Goal: Task Accomplishment & Management: Manage account settings

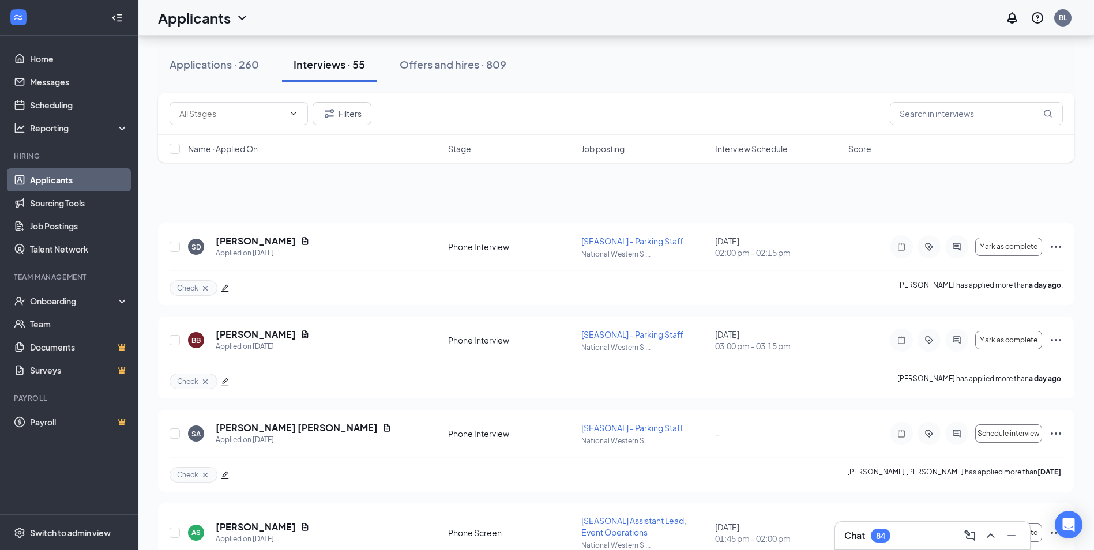
scroll to position [829, 0]
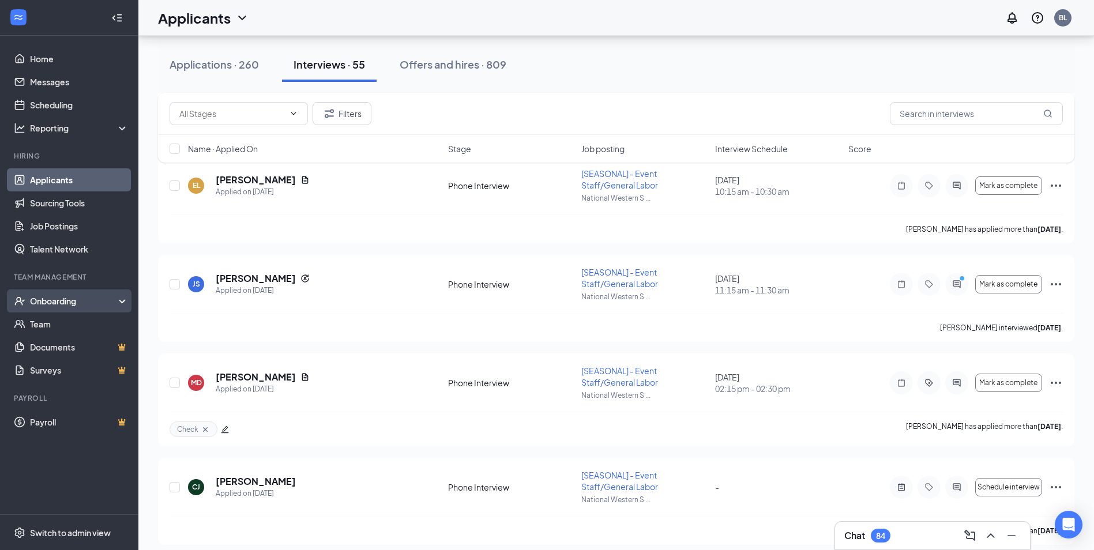
click at [118, 296] on div "Onboarding" at bounding box center [74, 301] width 89 height 12
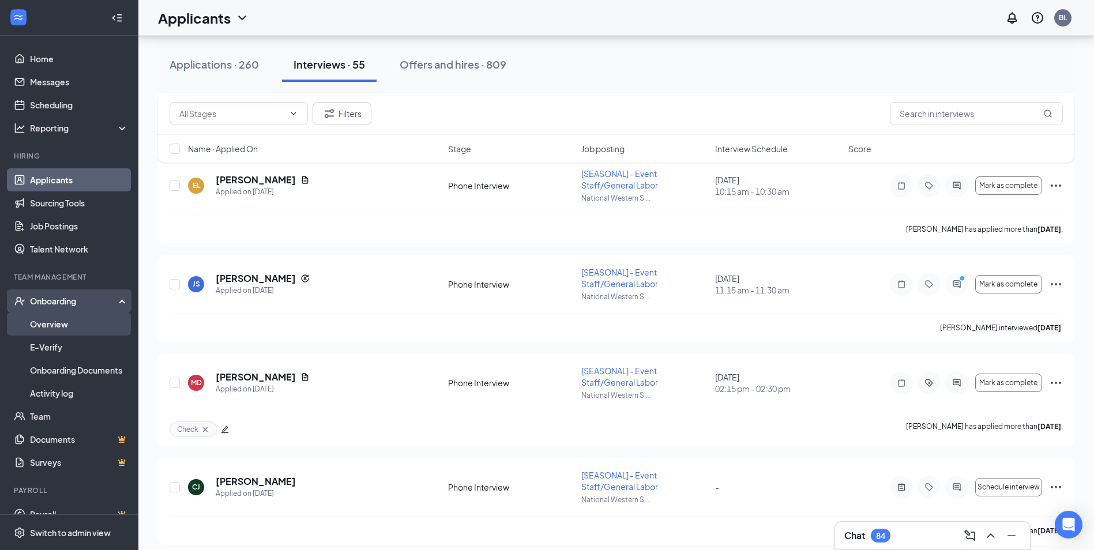
click at [89, 329] on link "Overview" at bounding box center [79, 324] width 99 height 23
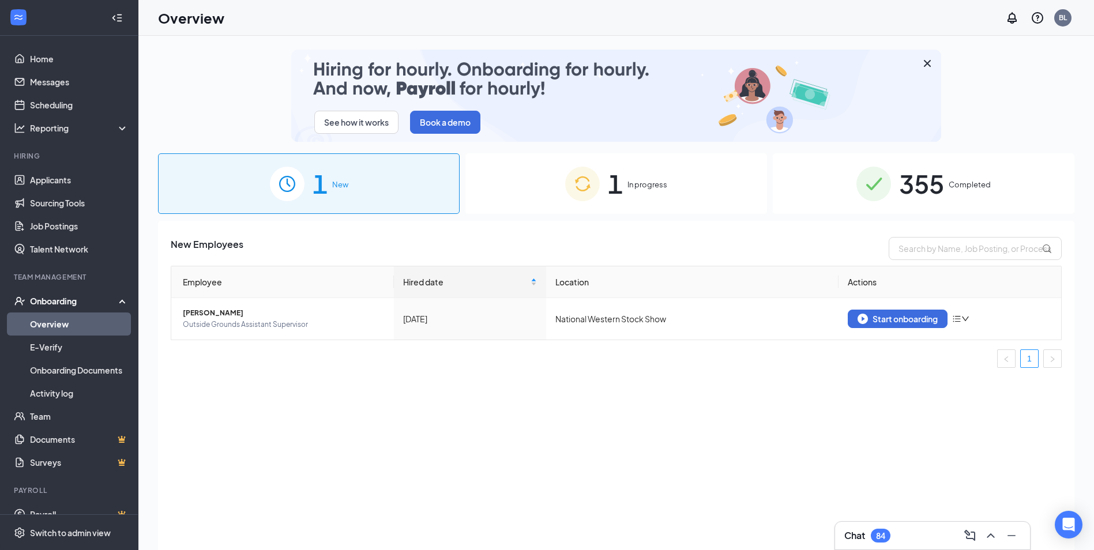
click at [529, 179] on div "1 In progress" at bounding box center [616, 183] width 302 height 61
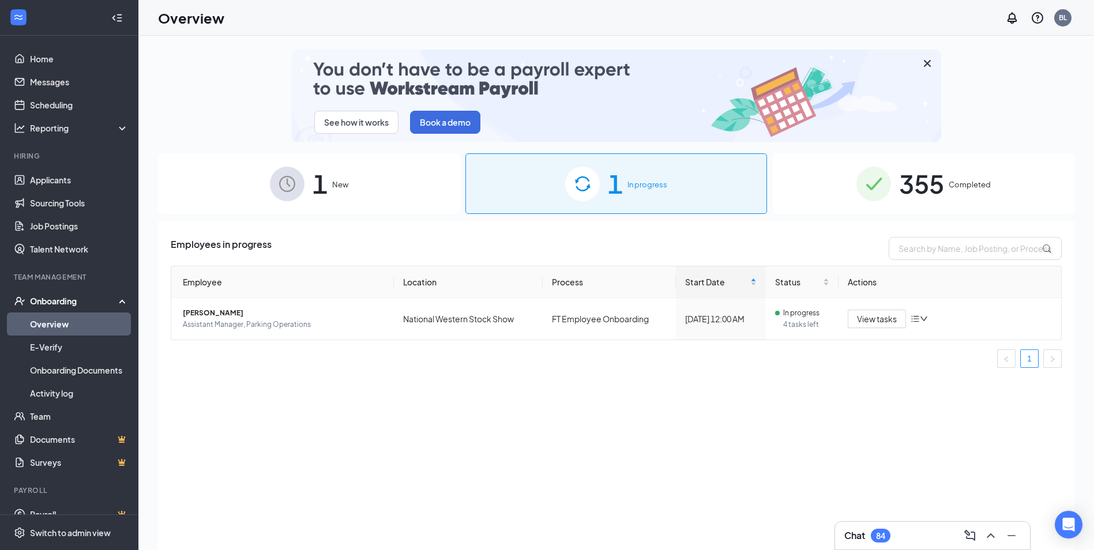
click at [931, 206] on div "355 Completed" at bounding box center [924, 183] width 302 height 61
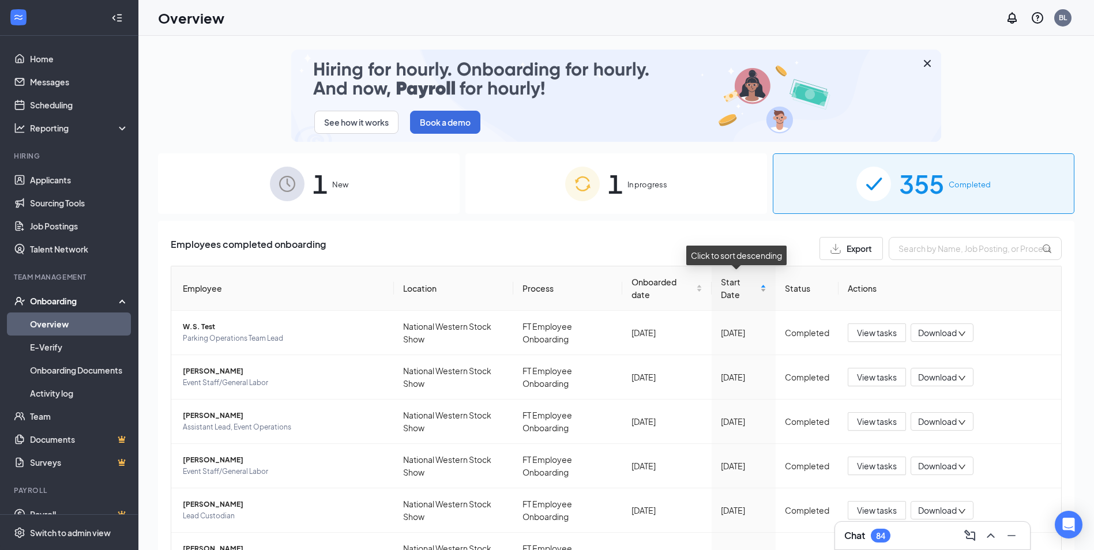
click at [754, 289] on div "Start Date" at bounding box center [744, 288] width 46 height 25
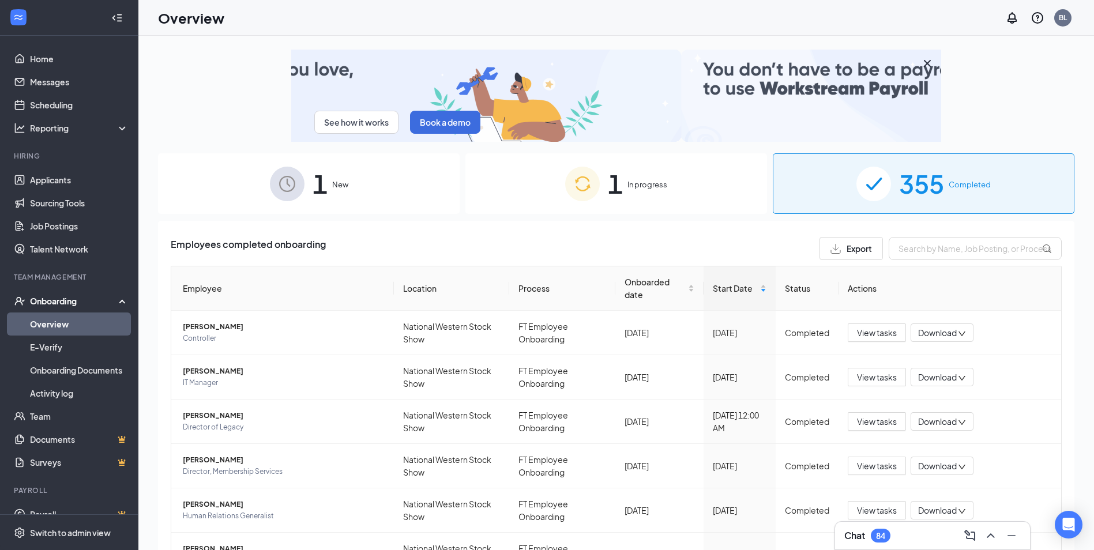
click at [120, 300] on icon at bounding box center [124, 300] width 9 height 0
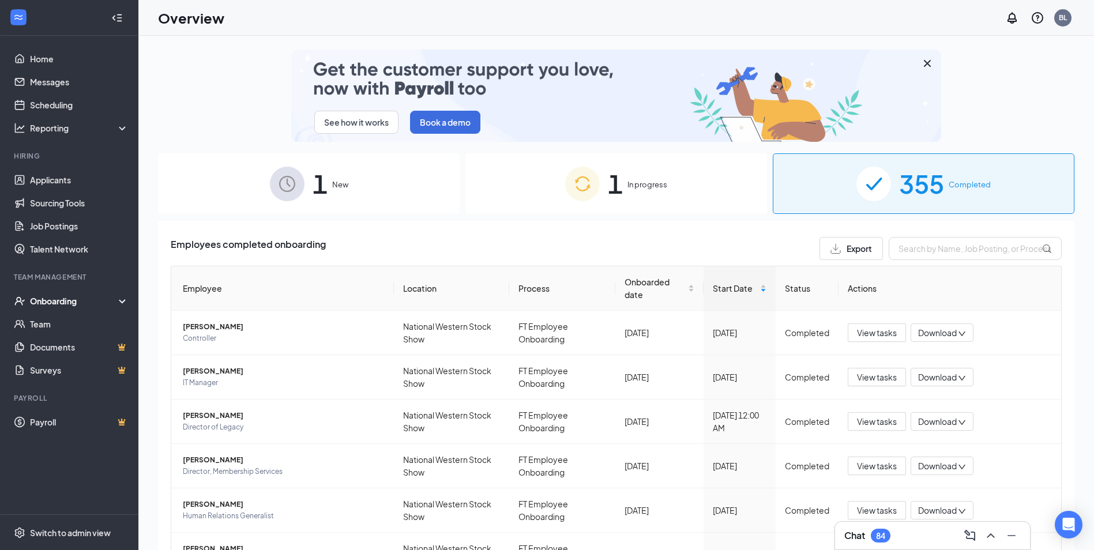
click at [366, 177] on div "1 New" at bounding box center [309, 183] width 302 height 61
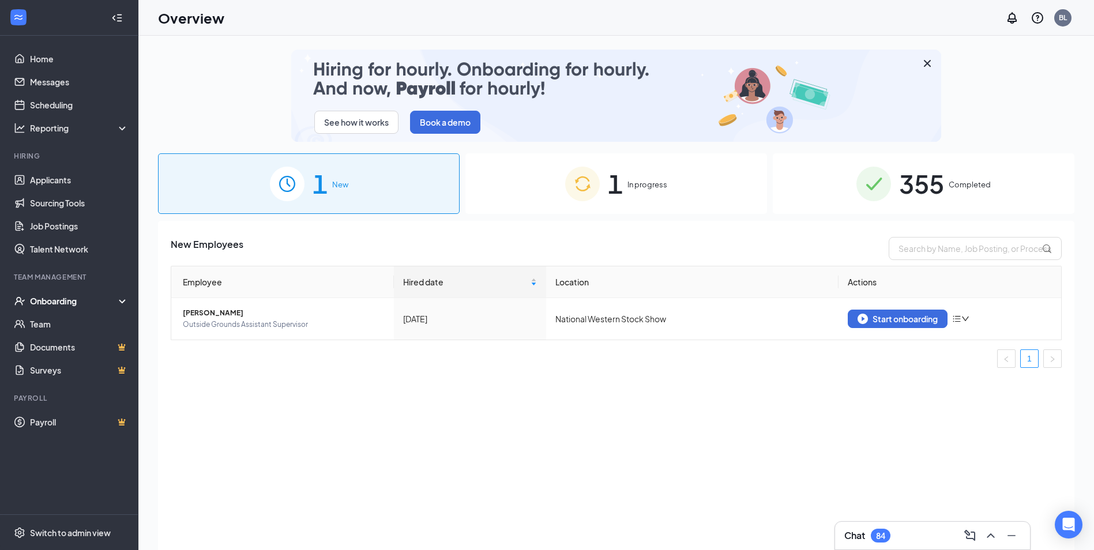
click at [366, 177] on div "1 New" at bounding box center [309, 183] width 302 height 61
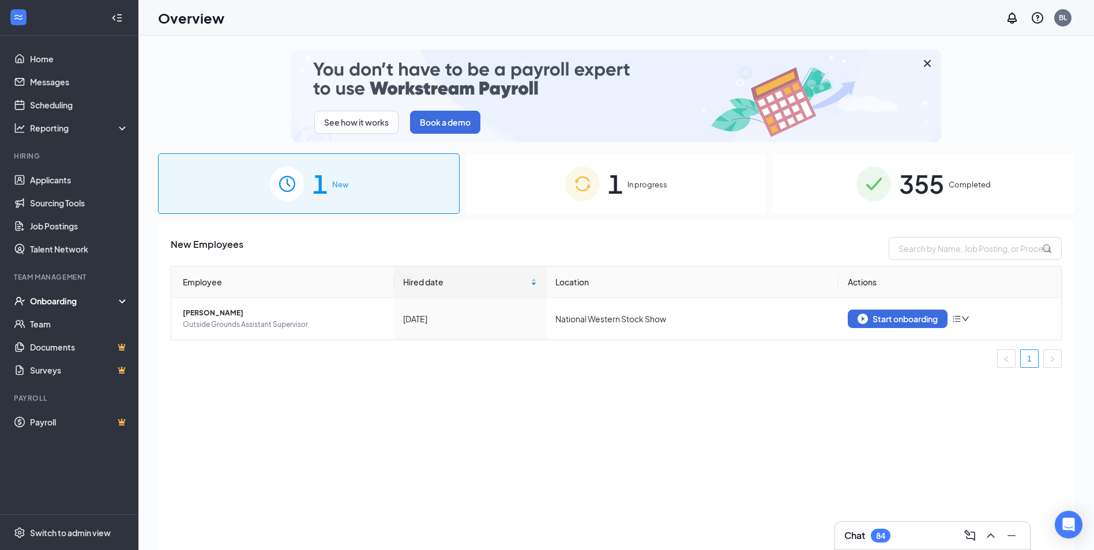
click at [537, 189] on div "1 In progress" at bounding box center [616, 183] width 302 height 61
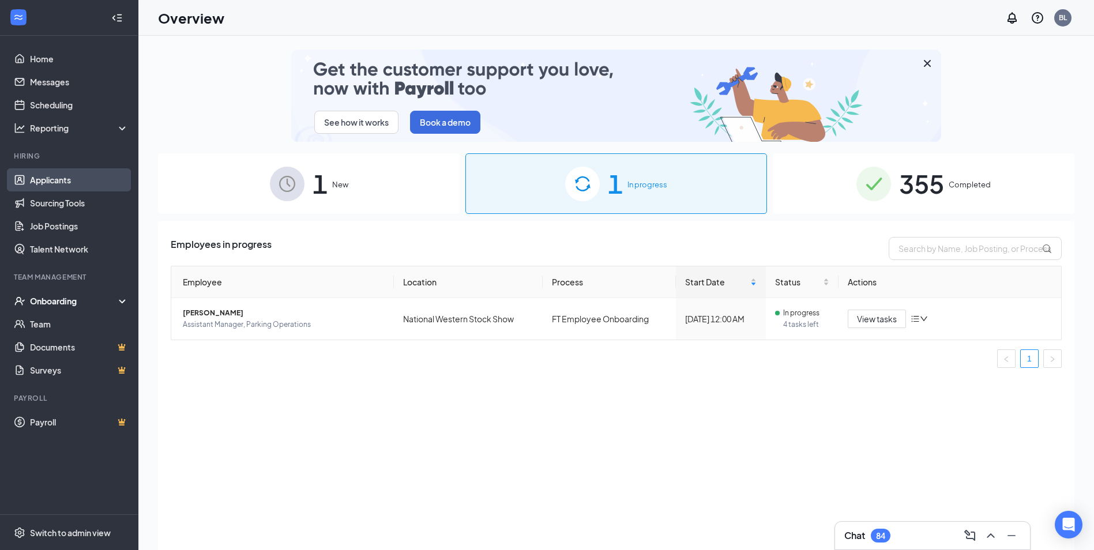
click at [69, 182] on link "Applicants" at bounding box center [79, 179] width 99 height 23
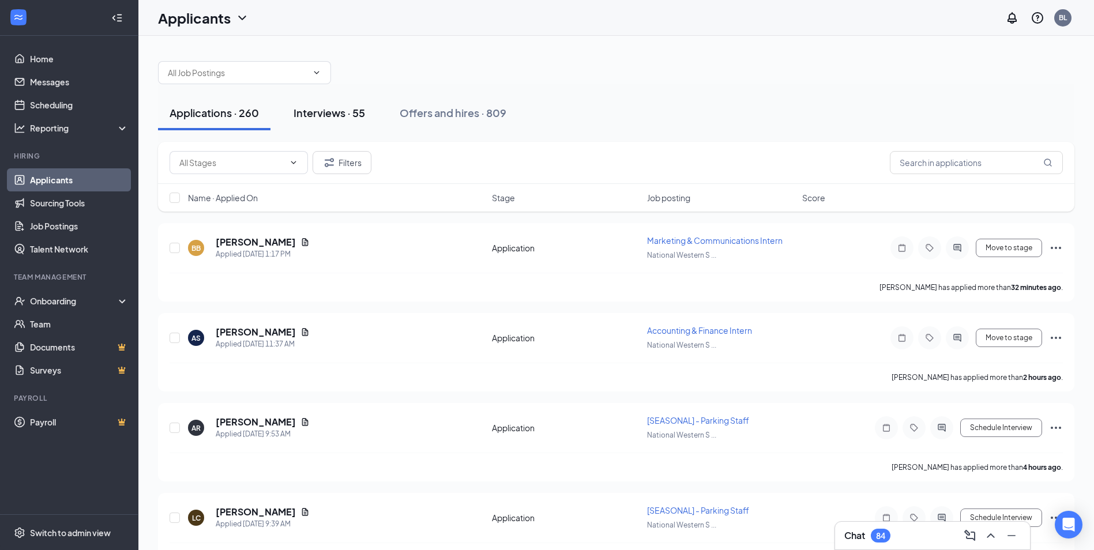
click at [305, 110] on div "Interviews · 55" at bounding box center [328, 113] width 71 height 14
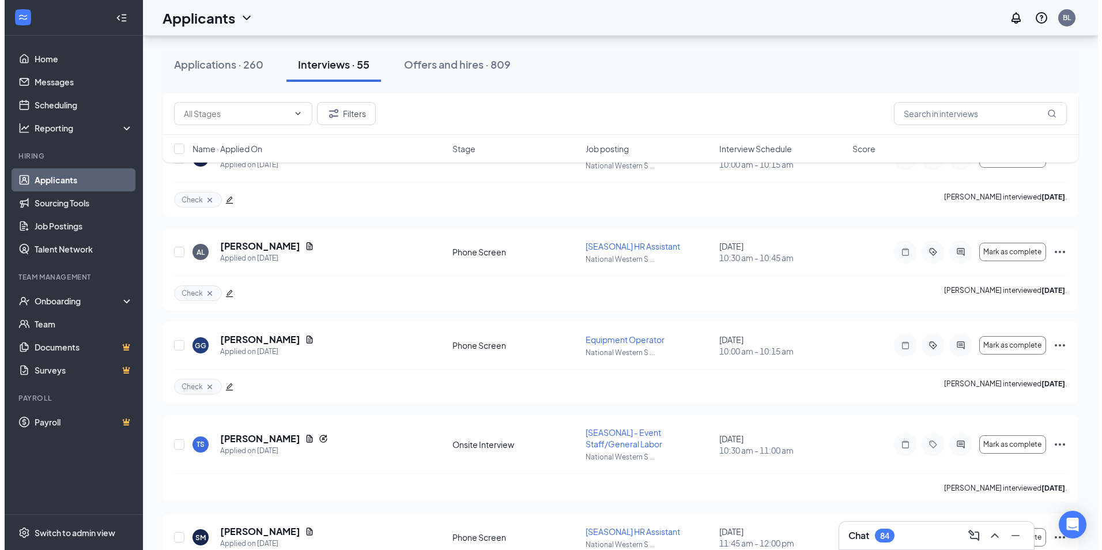
scroll to position [4074, 0]
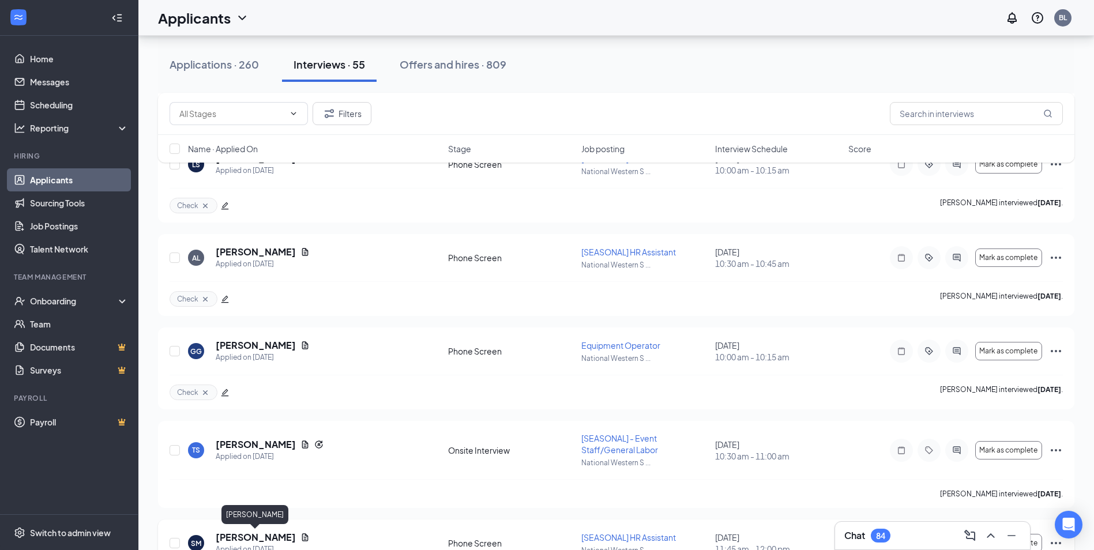
click at [240, 539] on h5 "[PERSON_NAME]" at bounding box center [256, 537] width 80 height 13
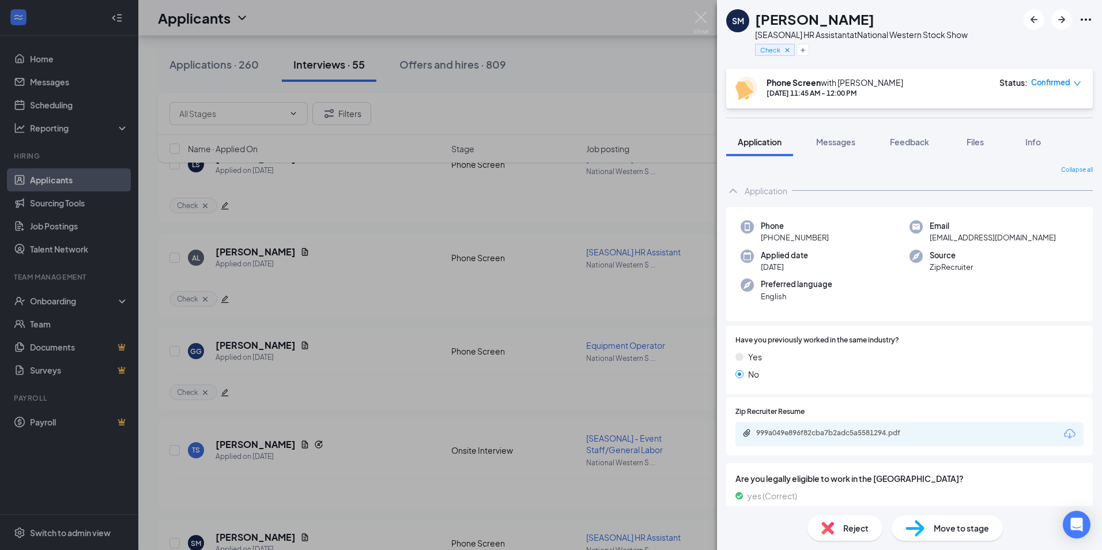
click at [950, 528] on span "Move to stage" at bounding box center [961, 528] width 55 height 13
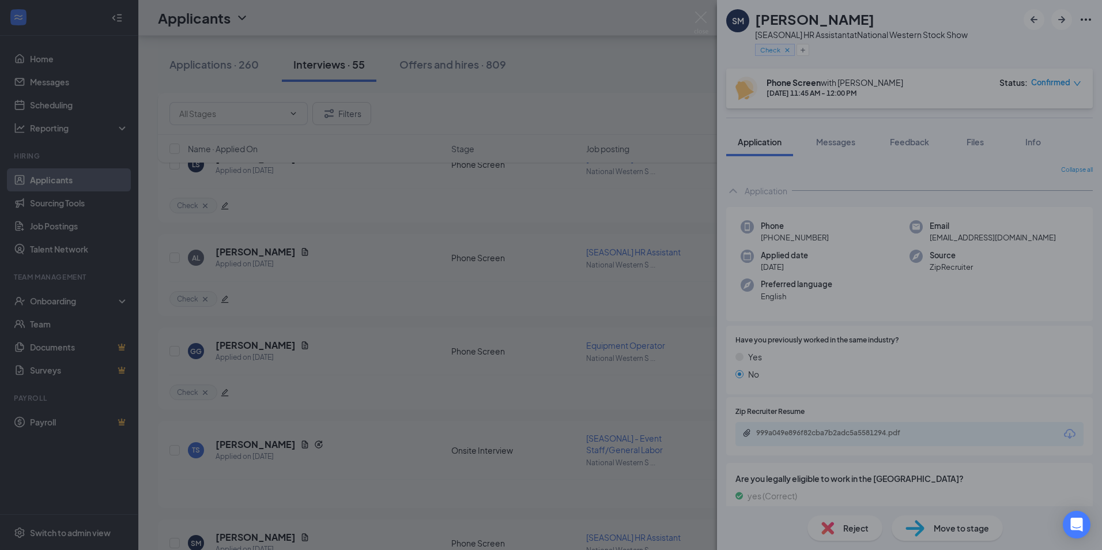
type input "Phone Screen Completed (next stage)"
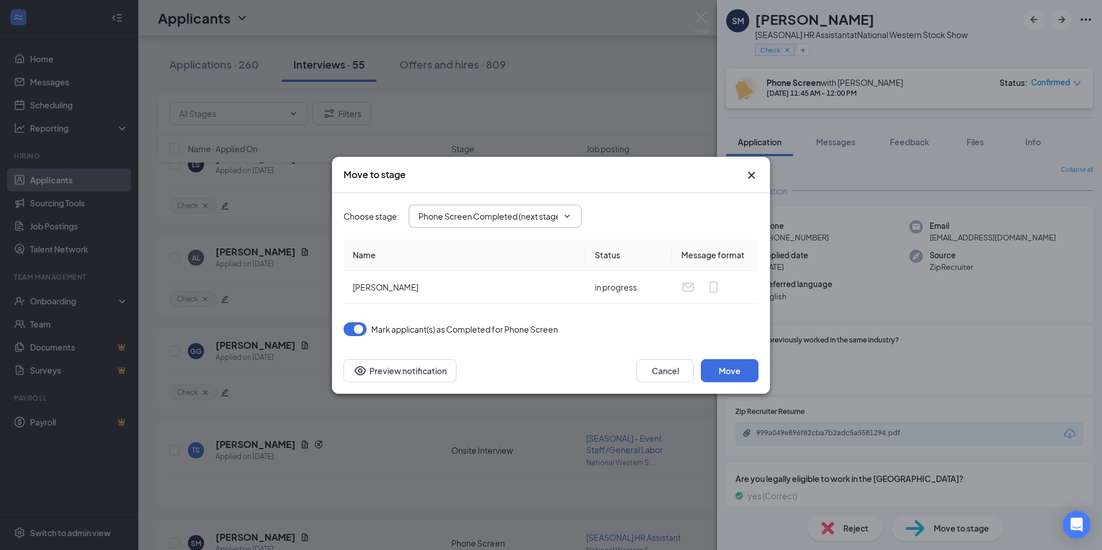
click at [569, 217] on icon "ChevronDown" at bounding box center [567, 216] width 9 height 9
click at [570, 217] on icon "ChevronDown" at bounding box center [567, 216] width 9 height 9
click at [749, 174] on icon "Cross" at bounding box center [752, 175] width 14 height 14
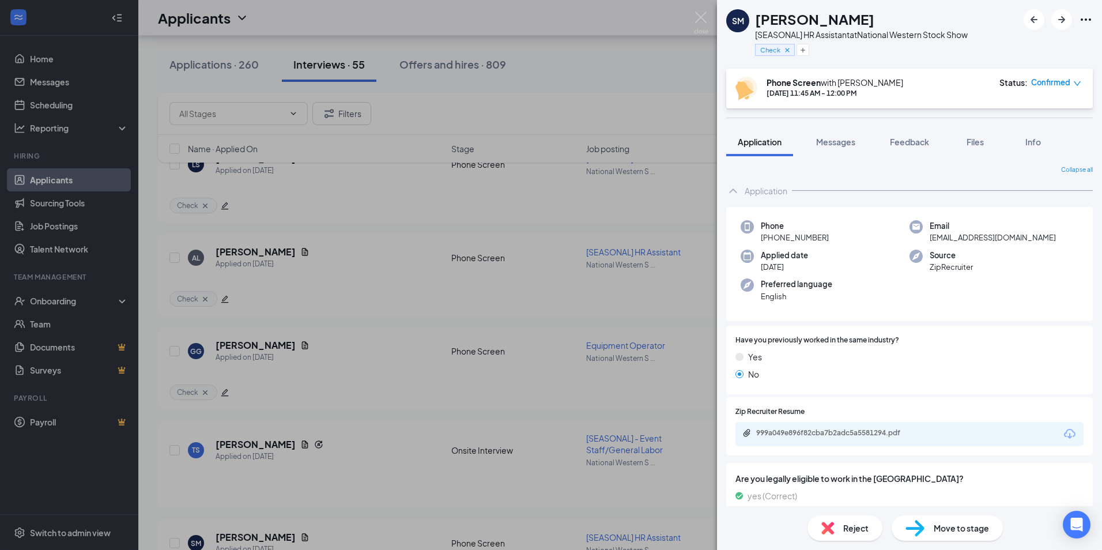
click at [55, 101] on div "SM Shalea McDonald [SEASONAL] HR Assistant at National Western Stock Show Check…" at bounding box center [551, 275] width 1102 height 550
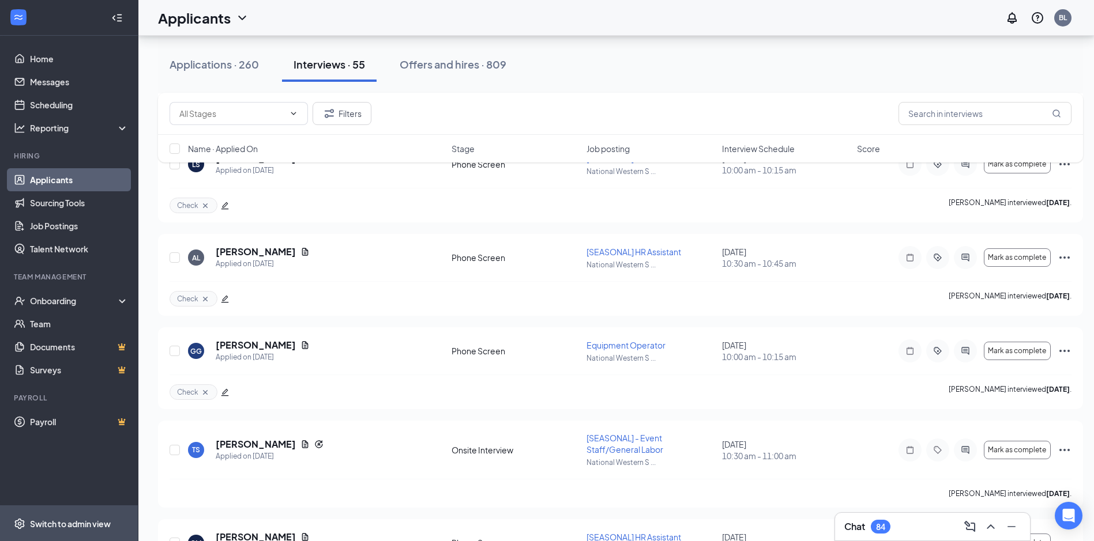
click at [51, 528] on div "Switch to admin view" at bounding box center [70, 524] width 81 height 12
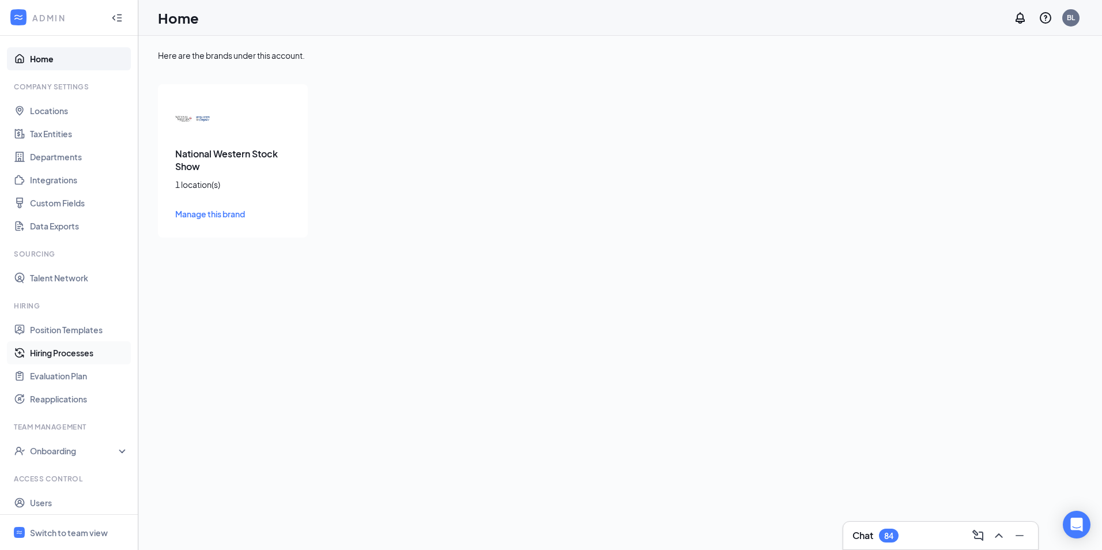
click at [73, 355] on link "Hiring Processes" at bounding box center [79, 352] width 99 height 23
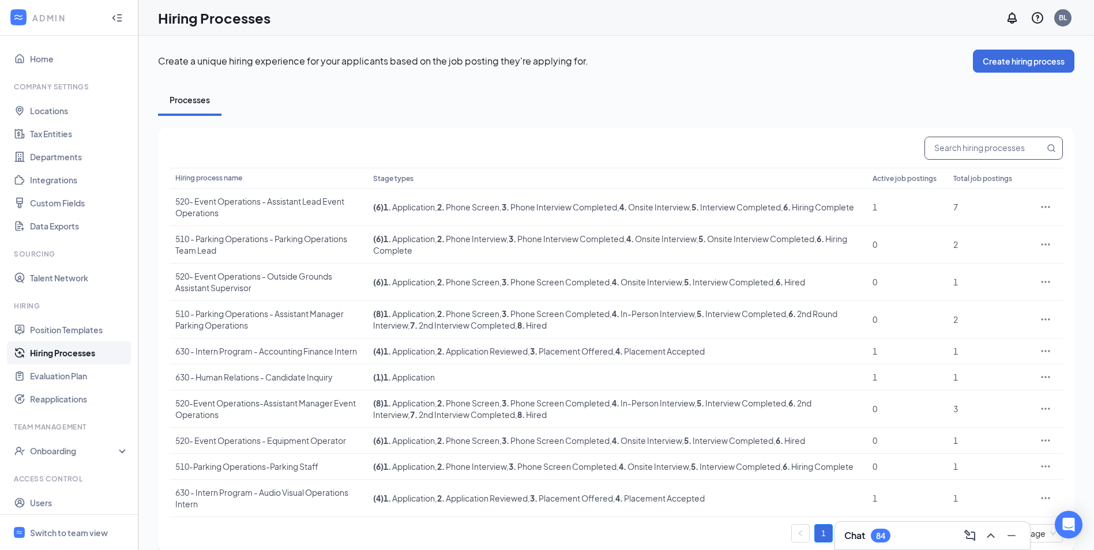
click at [957, 144] on input "text" at bounding box center [984, 148] width 119 height 22
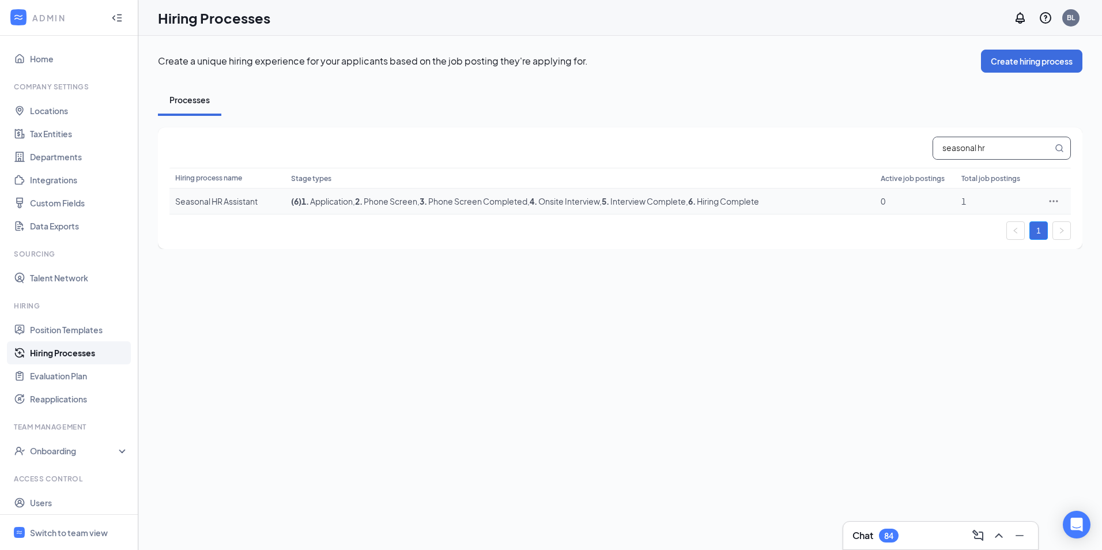
type input "seasonal hr"
click at [239, 201] on div "Seasonal HR Assistant" at bounding box center [227, 201] width 104 height 12
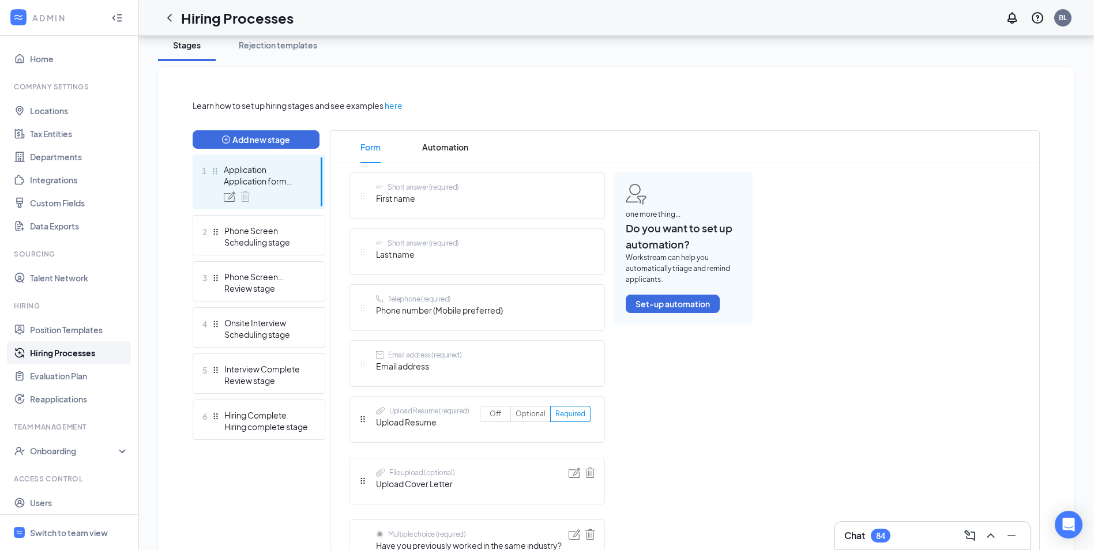
scroll to position [223, 0]
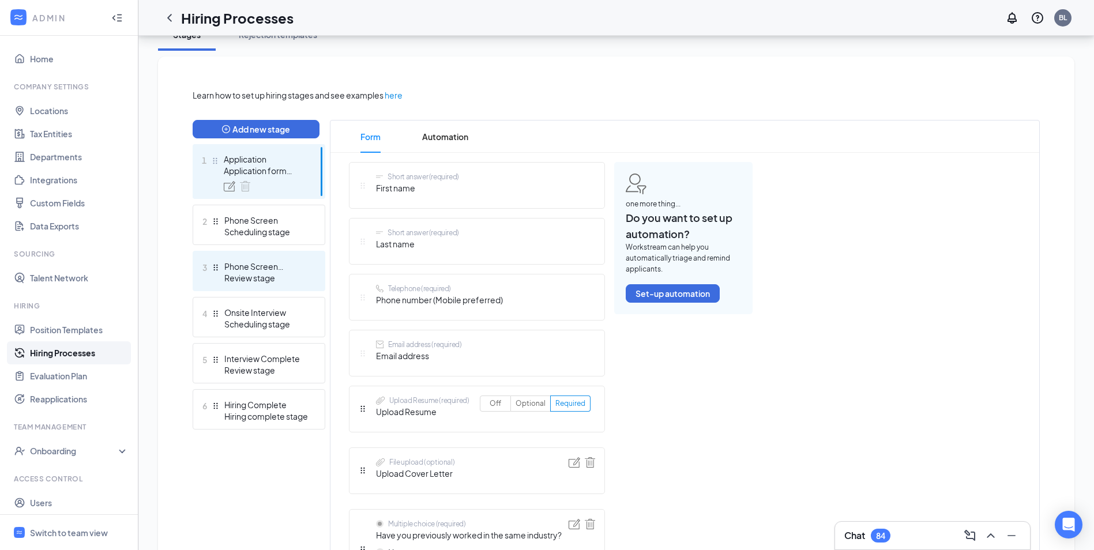
click at [293, 268] on div "Phone Screen Completed" at bounding box center [266, 267] width 84 height 12
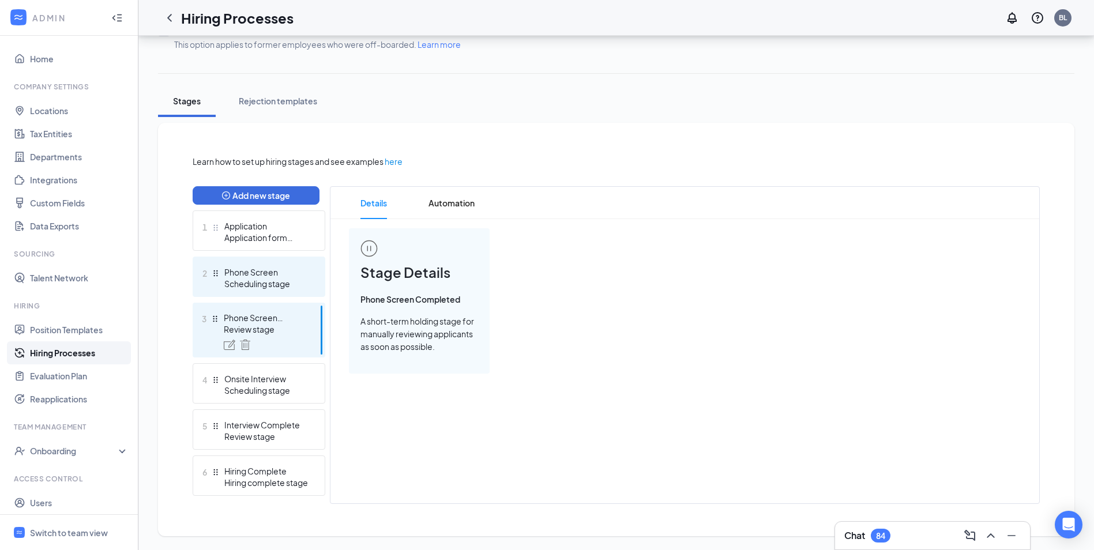
scroll to position [156, 0]
click at [243, 344] on img at bounding box center [245, 345] width 10 height 10
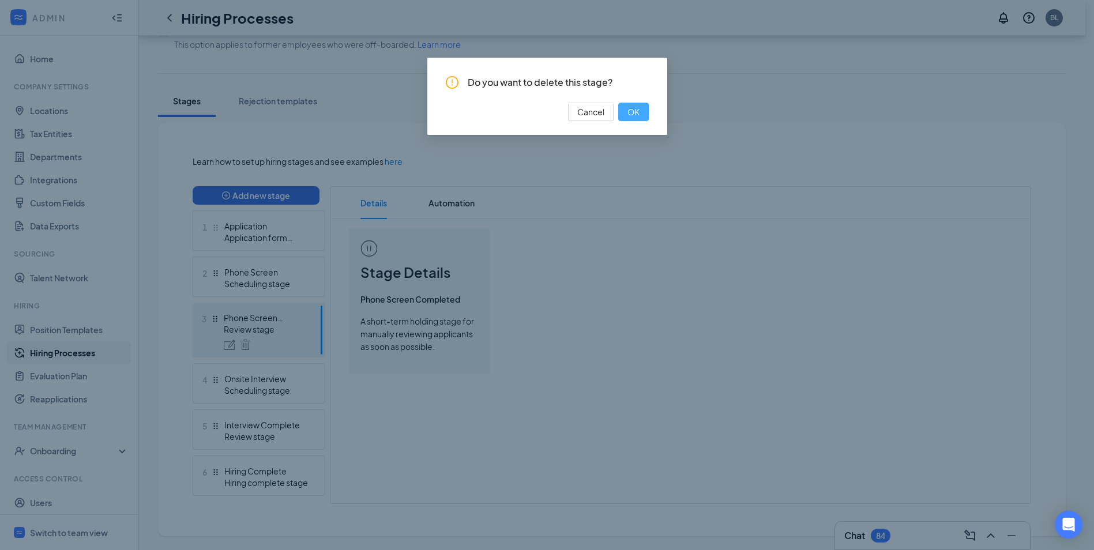
click at [626, 106] on button "OK" at bounding box center [633, 112] width 31 height 18
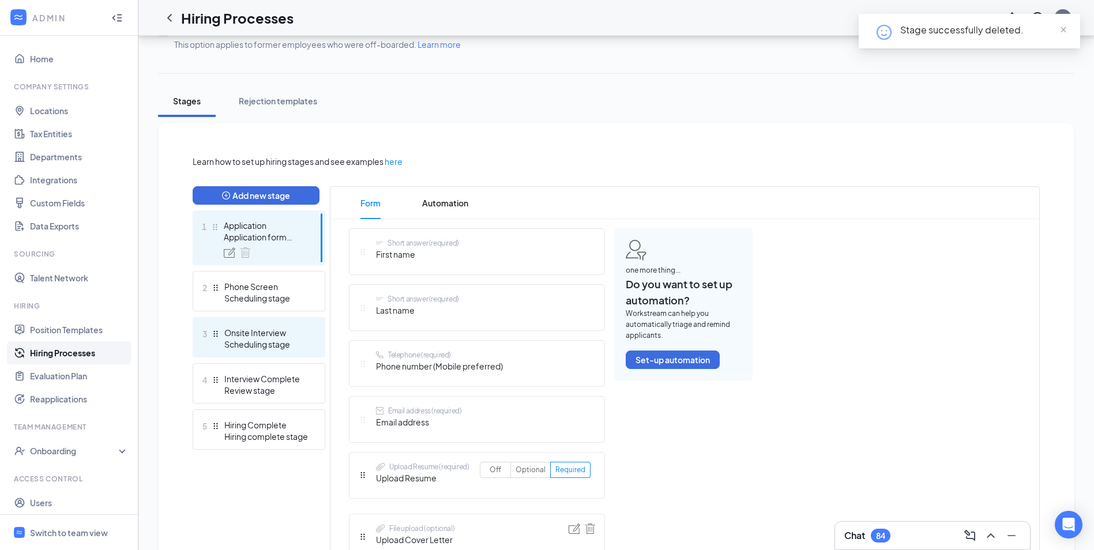
click at [288, 340] on div "Scheduling stage" at bounding box center [266, 344] width 84 height 12
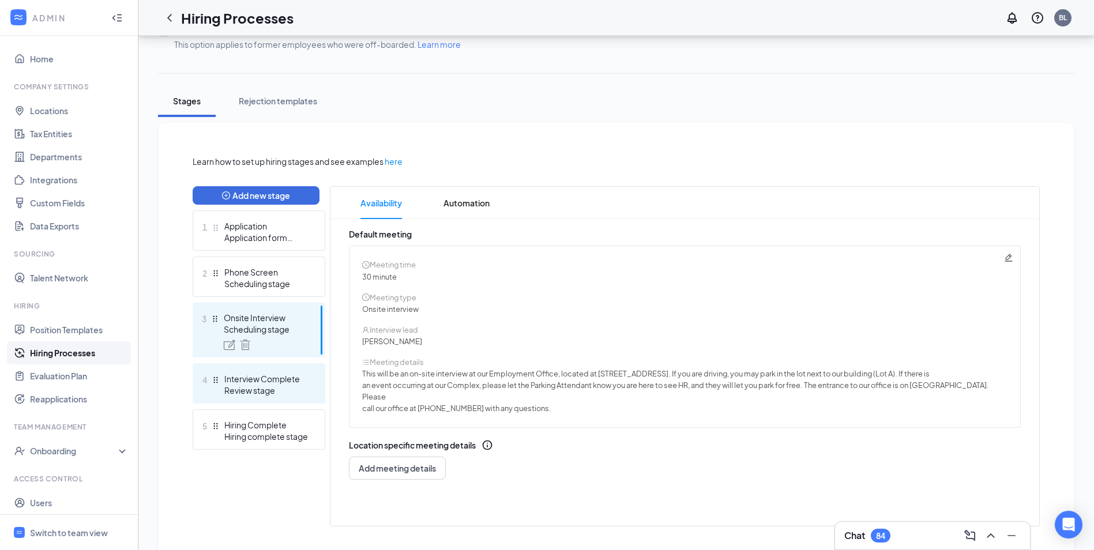
click at [295, 389] on div "Review stage" at bounding box center [266, 391] width 84 height 12
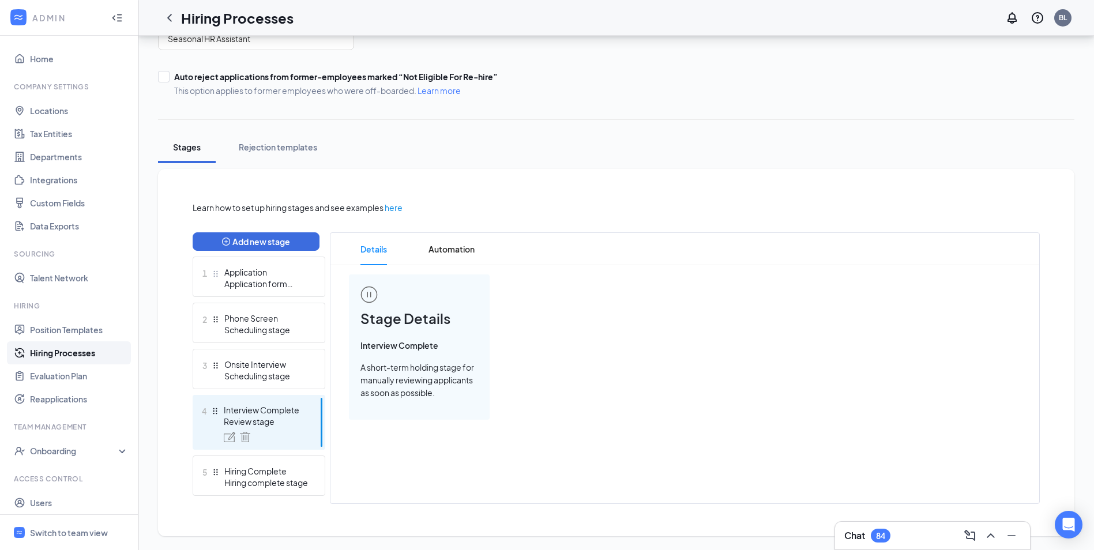
scroll to position [110, 0]
click at [298, 473] on div "Hiring Complete" at bounding box center [266, 471] width 84 height 12
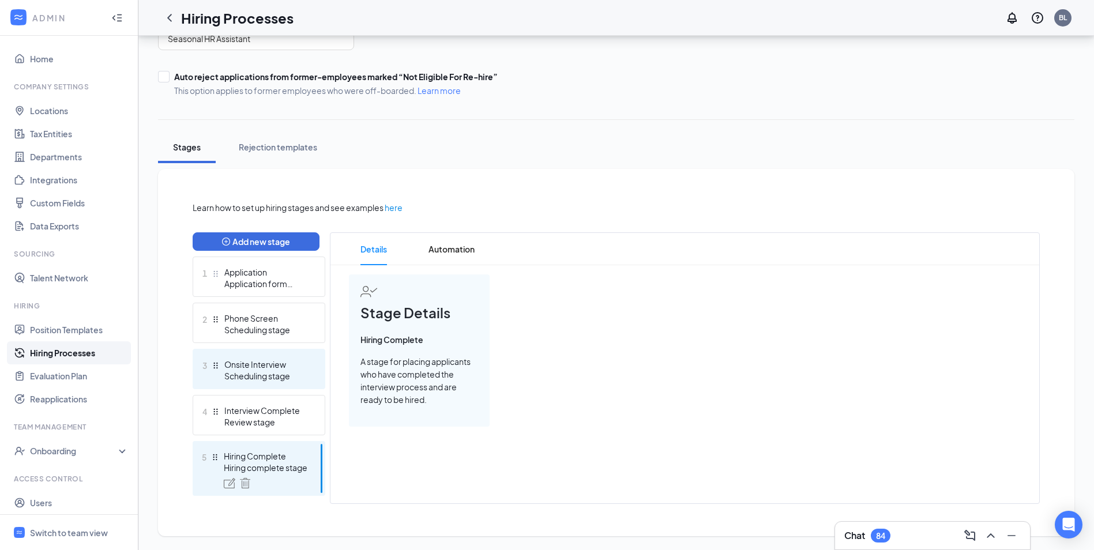
click at [293, 372] on div "Scheduling stage" at bounding box center [266, 376] width 84 height 12
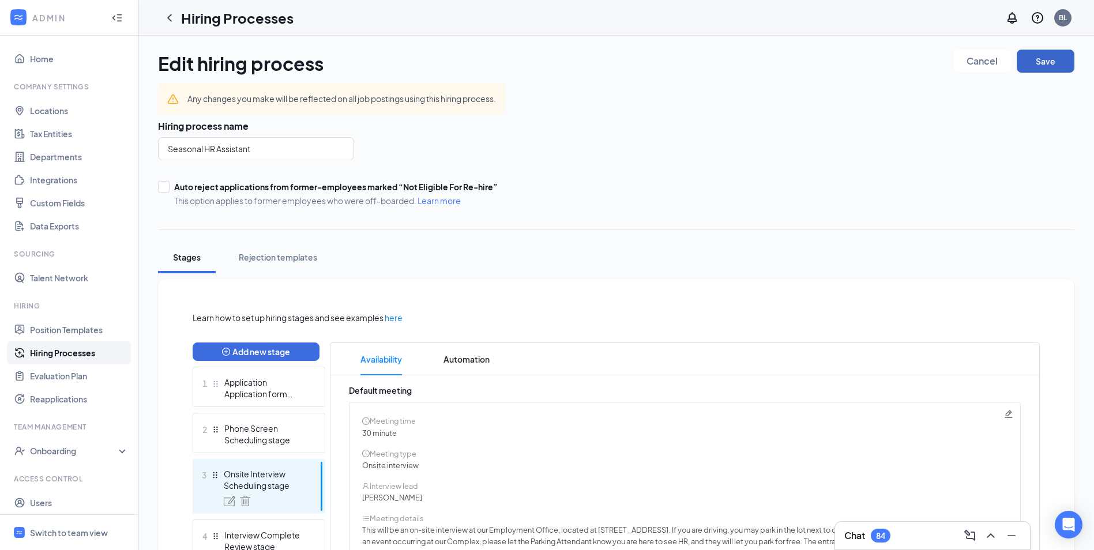
click at [1044, 59] on button "Save" at bounding box center [1046, 61] width 58 height 23
click at [80, 533] on div "Switch to team view" at bounding box center [69, 533] width 78 height 12
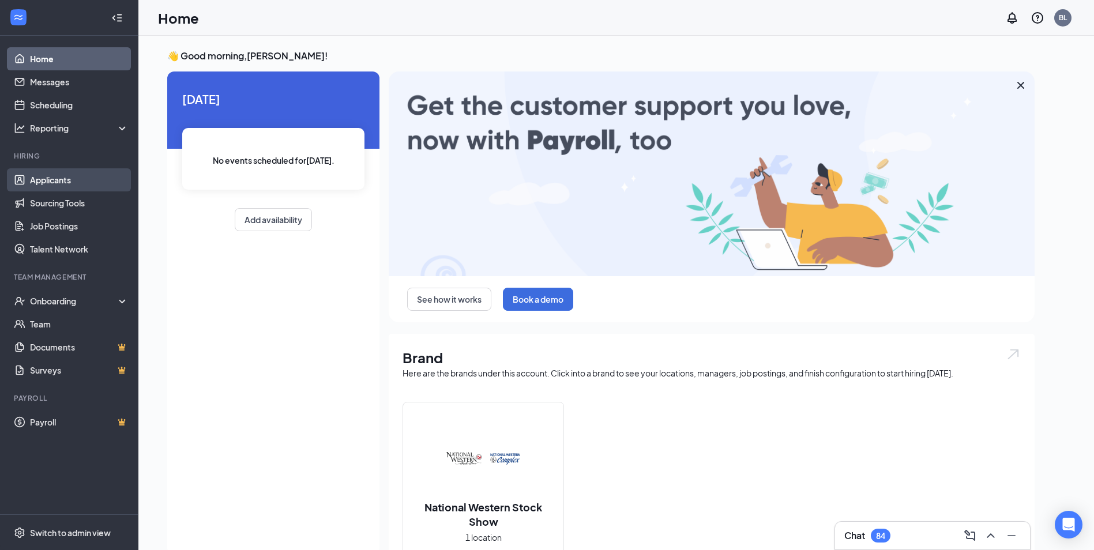
click at [43, 179] on link "Applicants" at bounding box center [79, 179] width 99 height 23
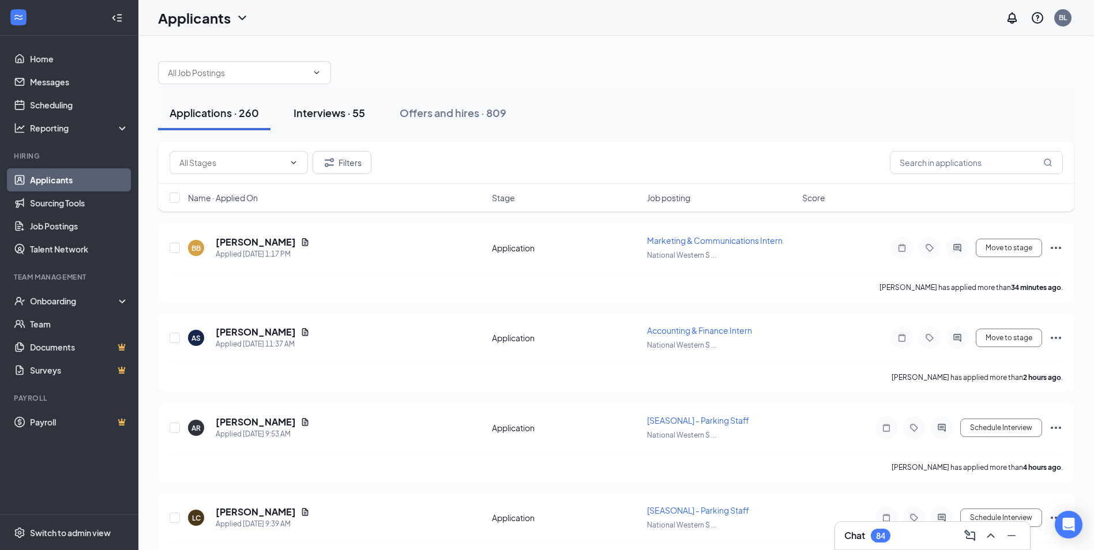
click at [329, 109] on div "Interviews · 55" at bounding box center [328, 113] width 71 height 14
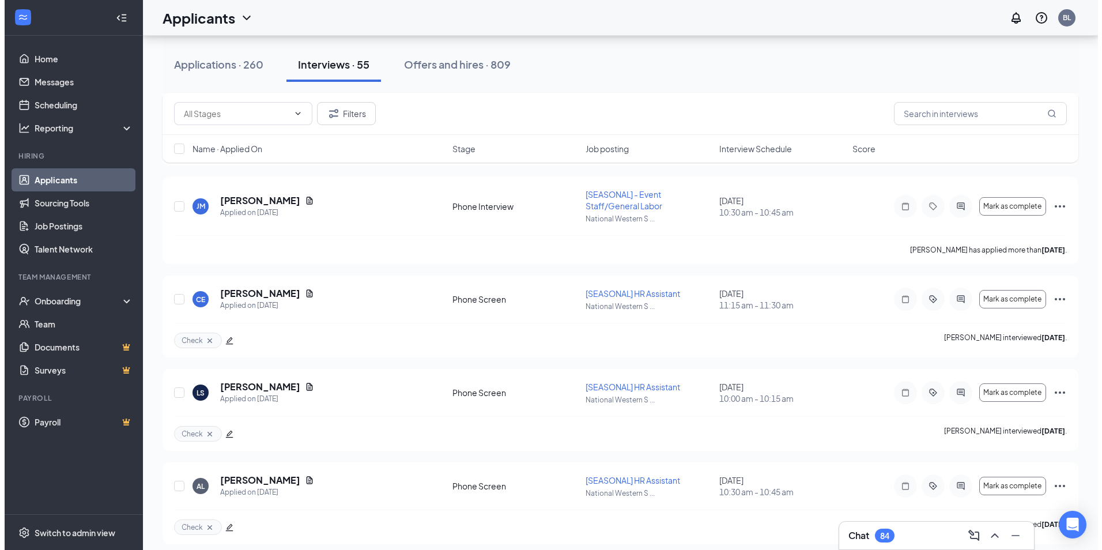
scroll to position [3884, 0]
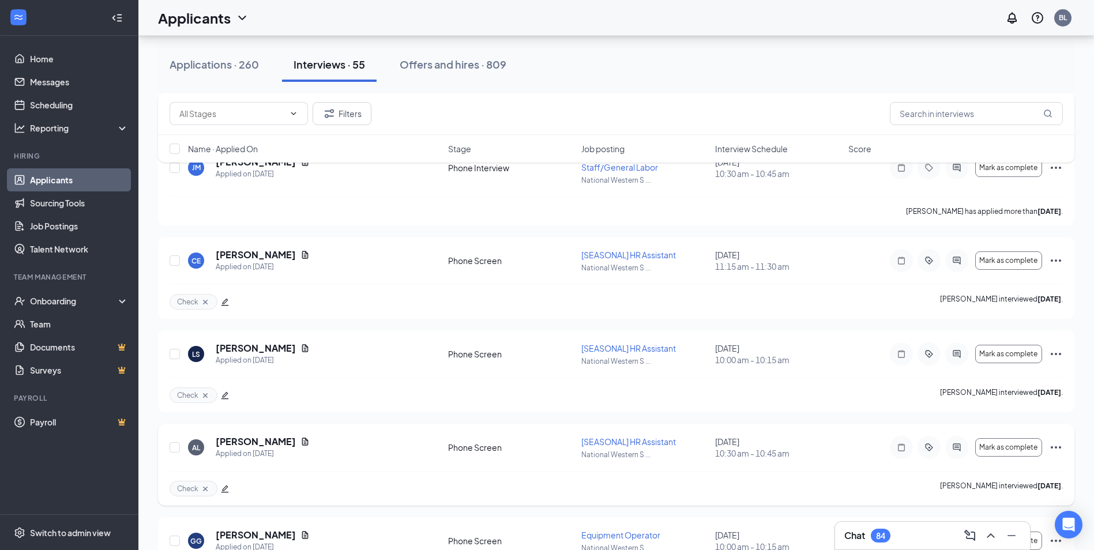
click at [225, 488] on icon "edit" at bounding box center [225, 489] width 8 height 8
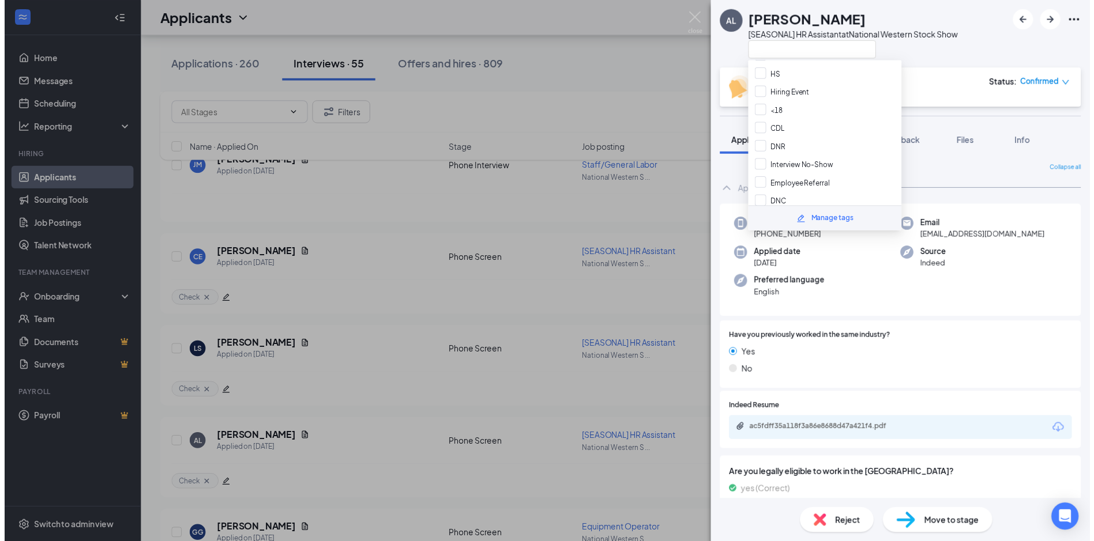
scroll to position [50, 0]
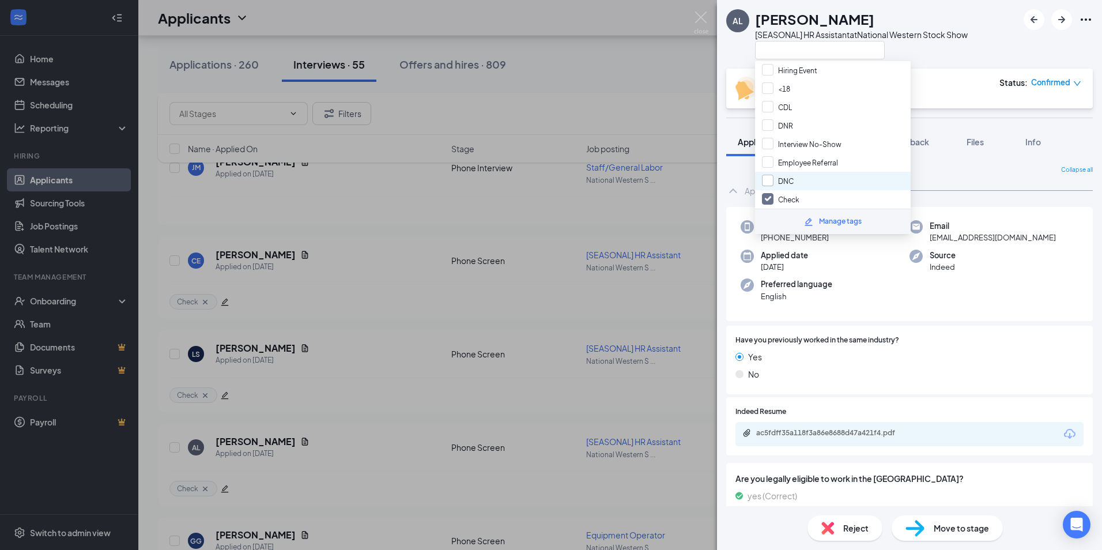
click at [767, 180] on input "DNC" at bounding box center [778, 181] width 32 height 13
checkbox input "true"
click at [767, 195] on input "Check" at bounding box center [780, 199] width 37 height 13
checkbox input "false"
click at [960, 48] on div at bounding box center [861, 49] width 213 height 19
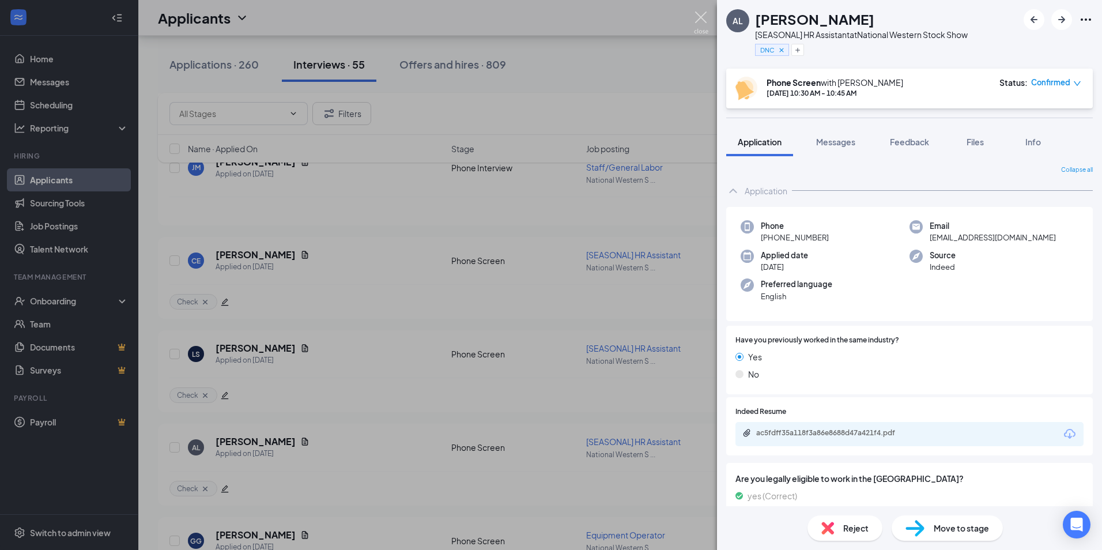
click at [698, 18] on img at bounding box center [701, 23] width 14 height 22
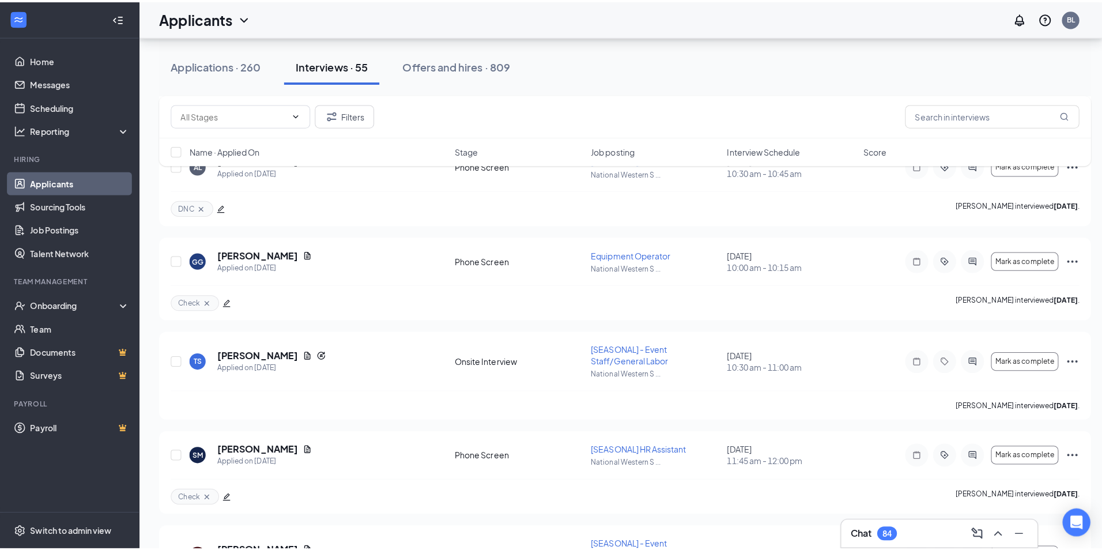
scroll to position [4206, 0]
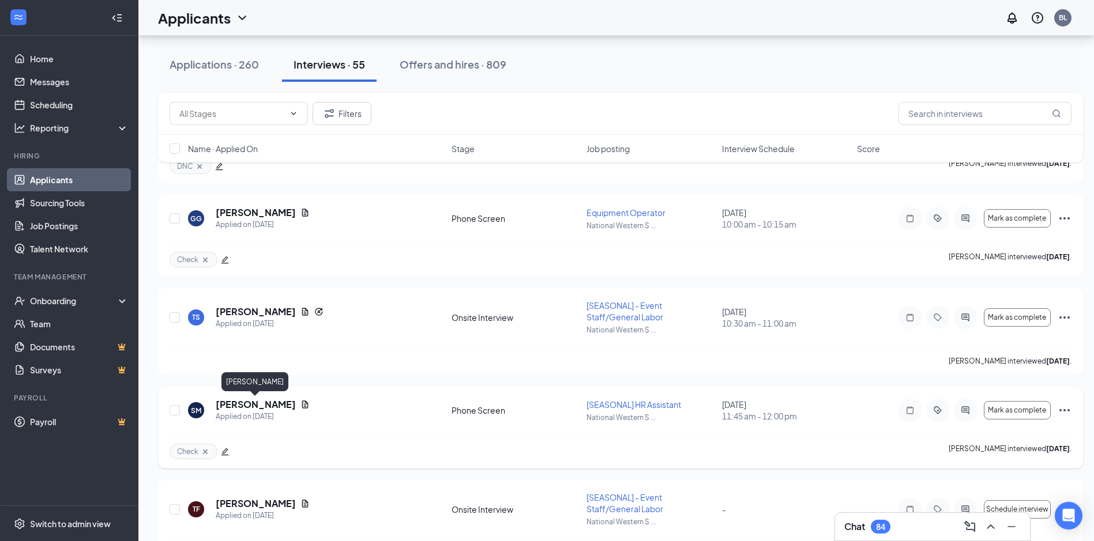
click at [239, 403] on h5 "[PERSON_NAME]" at bounding box center [256, 404] width 80 height 13
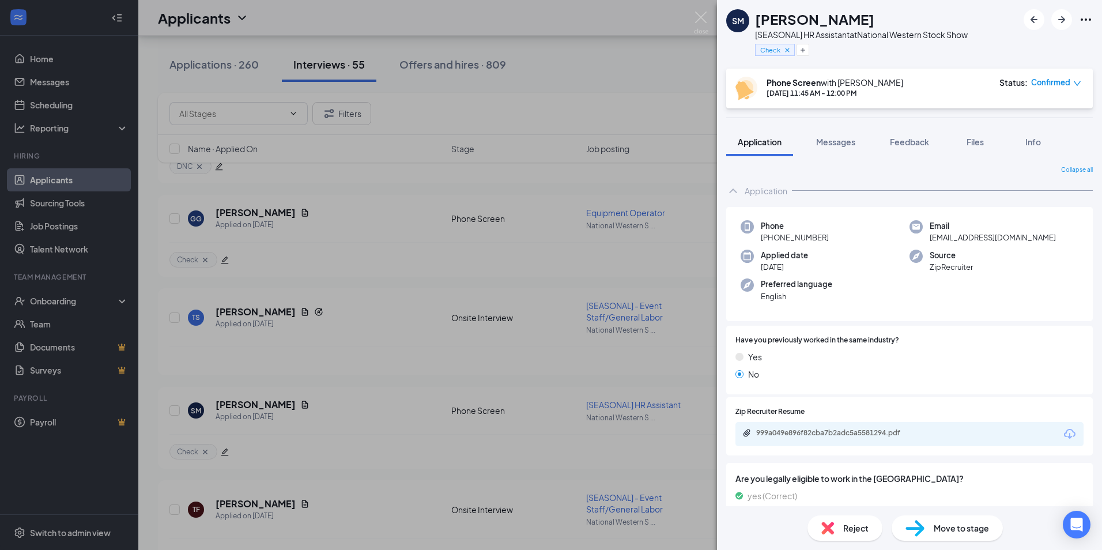
click at [952, 533] on span "Move to stage" at bounding box center [961, 528] width 55 height 13
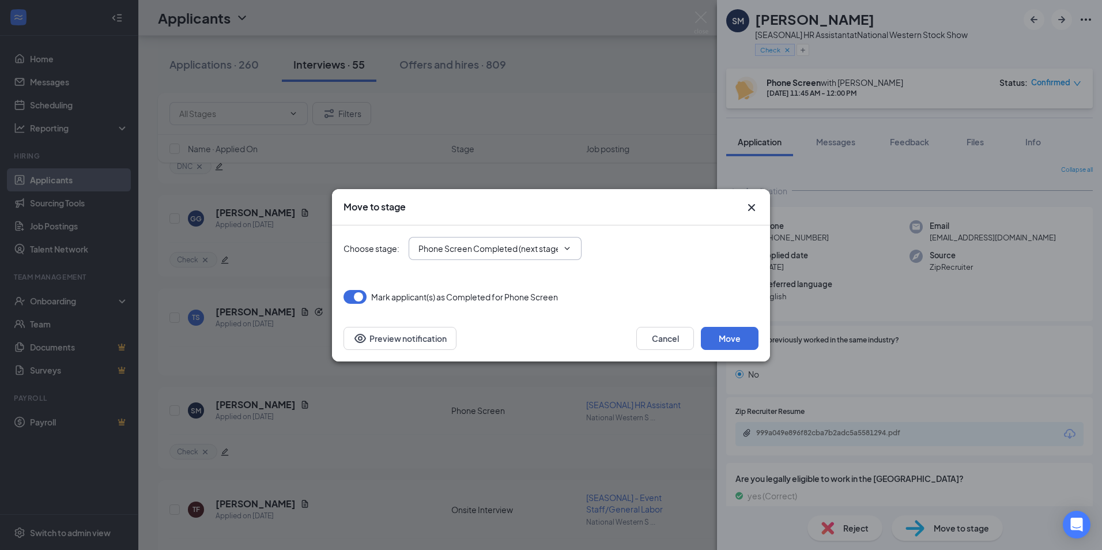
click at [568, 250] on icon "ChevronDown" at bounding box center [567, 248] width 5 height 3
click at [355, 298] on button "button" at bounding box center [355, 297] width 23 height 14
click at [569, 250] on icon "ChevronDown" at bounding box center [567, 248] width 9 height 9
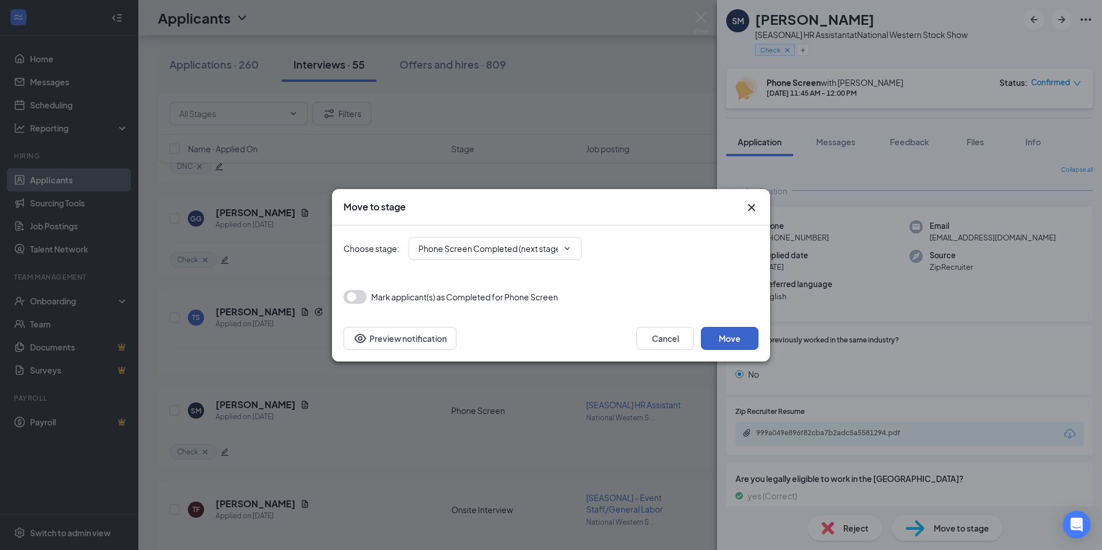
click at [735, 337] on button "Move" at bounding box center [730, 338] width 58 height 23
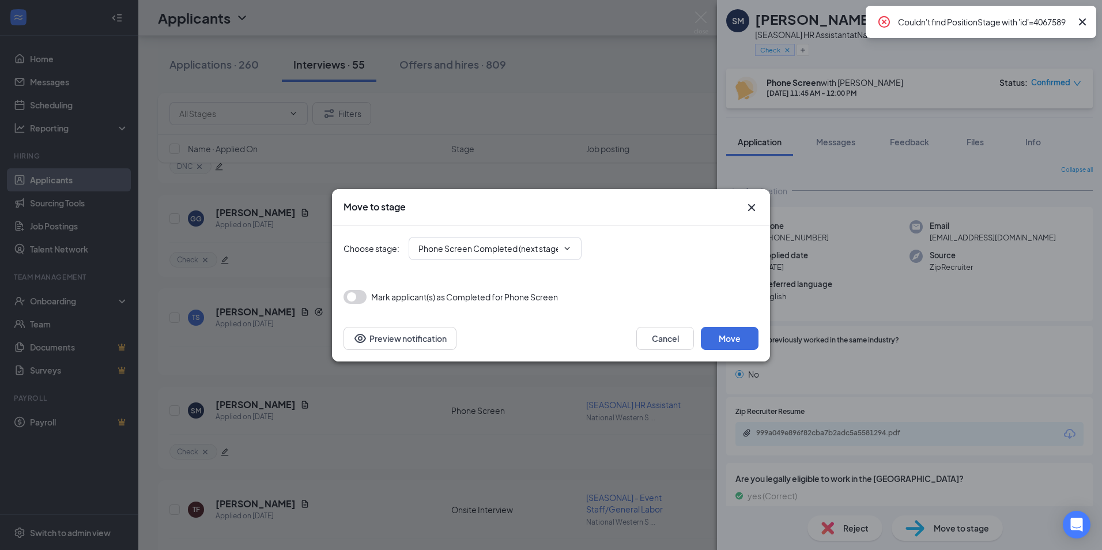
click at [1079, 24] on icon "Cross" at bounding box center [1083, 22] width 14 height 14
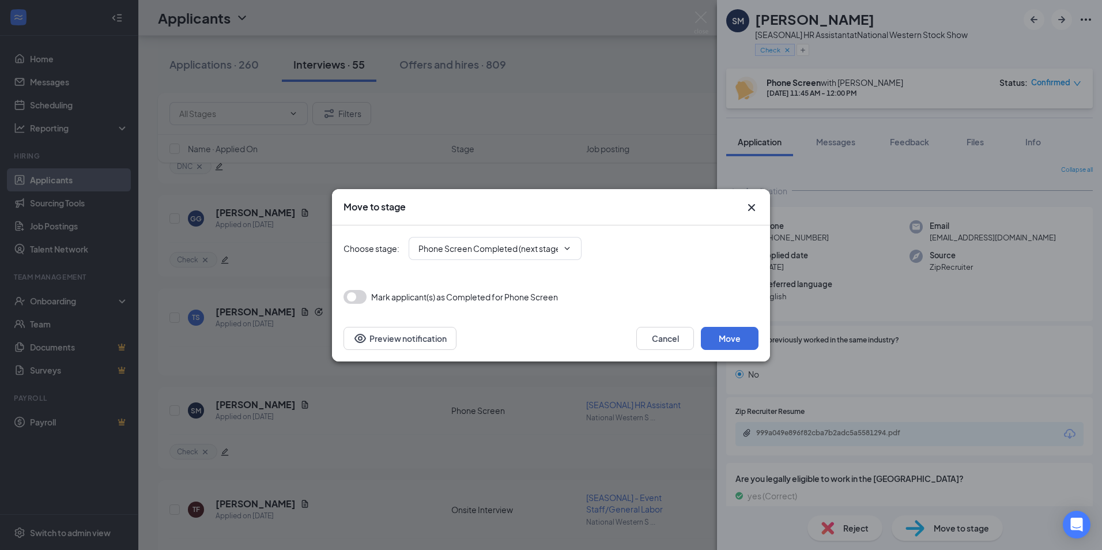
click at [751, 209] on icon "Cross" at bounding box center [752, 208] width 14 height 14
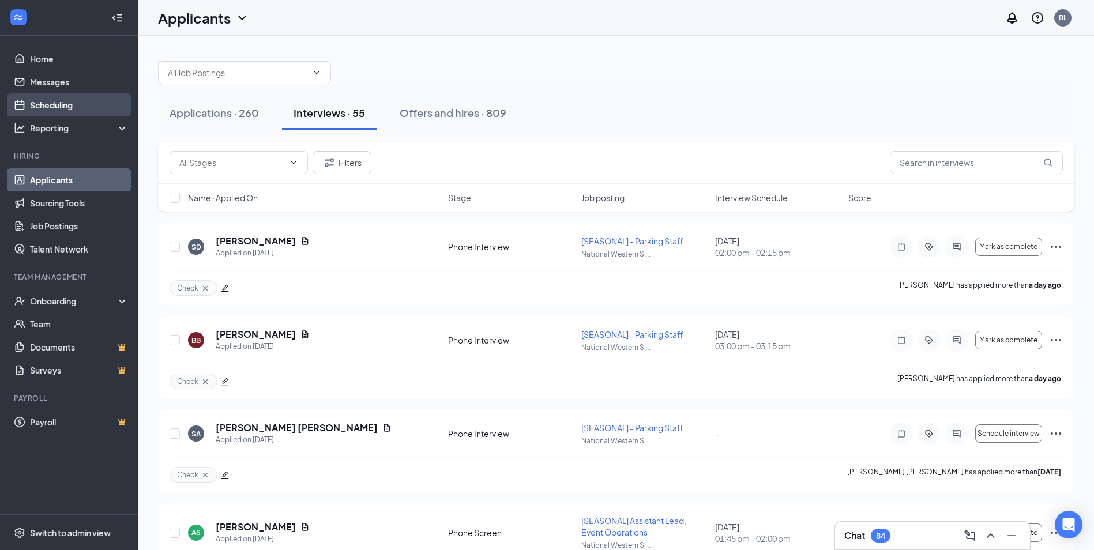
click at [64, 104] on link "Scheduling" at bounding box center [79, 104] width 99 height 23
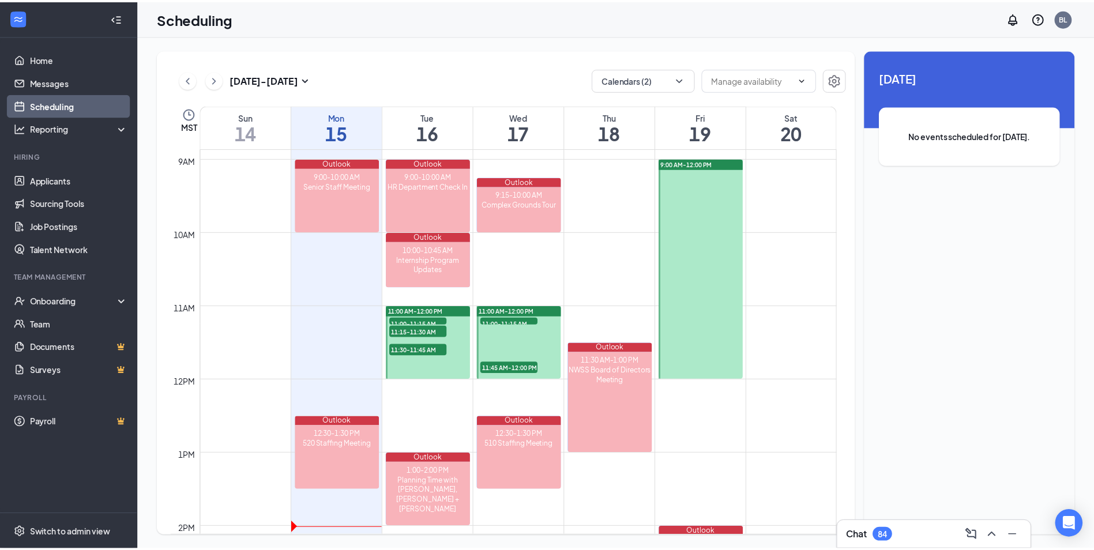
scroll to position [643, 0]
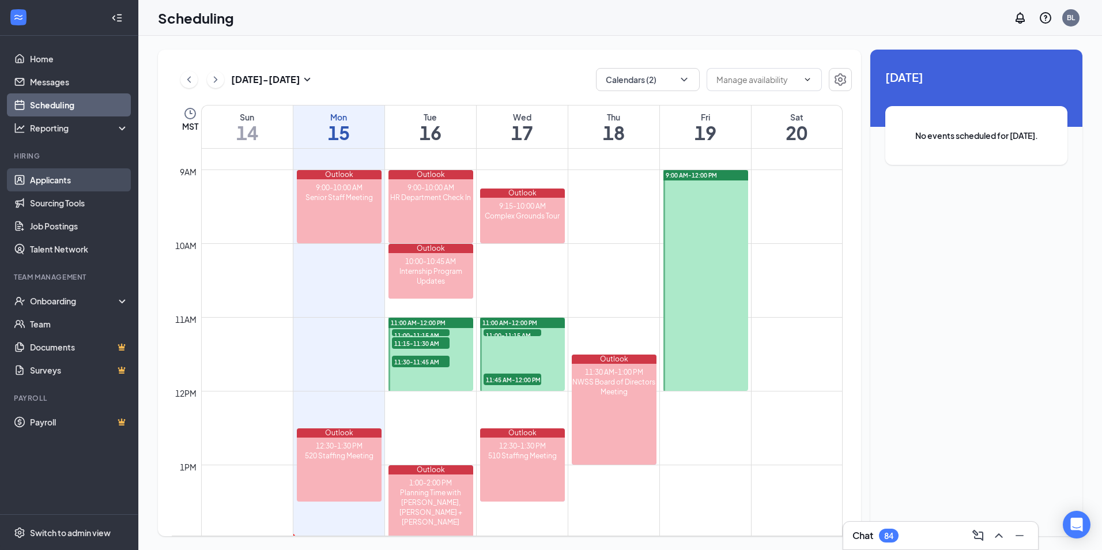
click at [63, 180] on link "Applicants" at bounding box center [79, 179] width 99 height 23
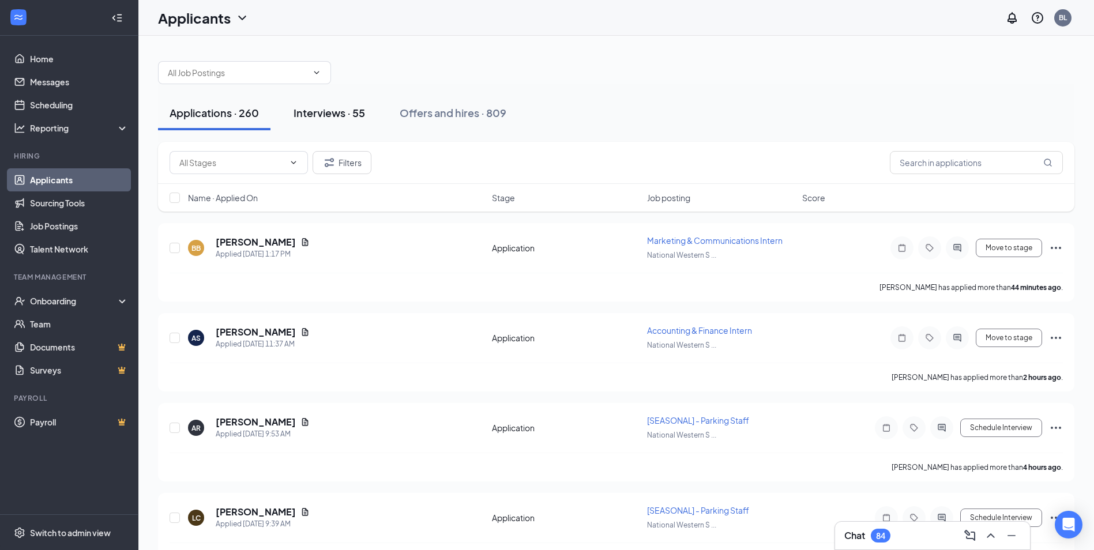
click at [327, 109] on div "Interviews · 55" at bounding box center [328, 113] width 71 height 14
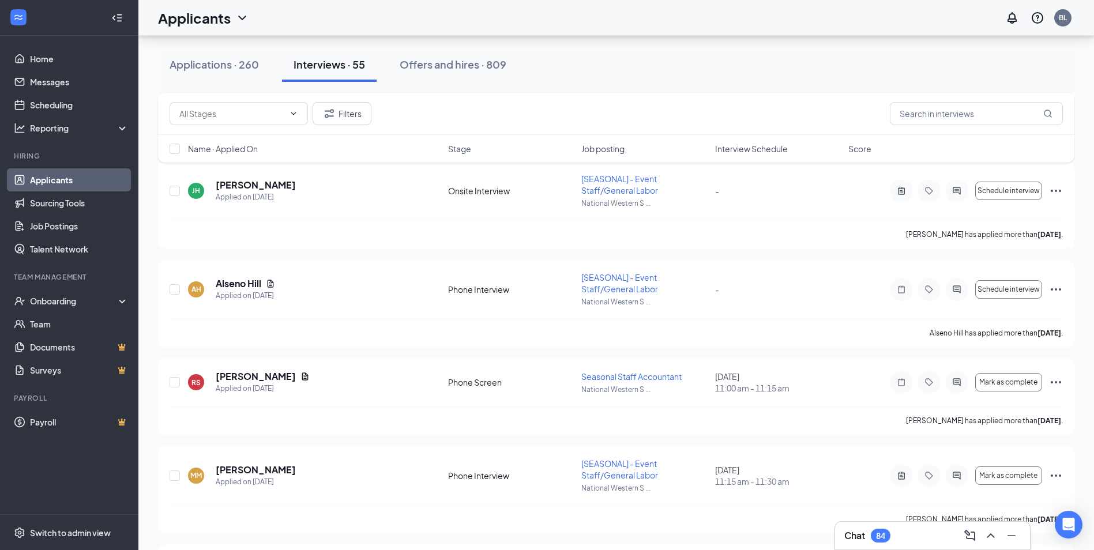
scroll to position [2187, 0]
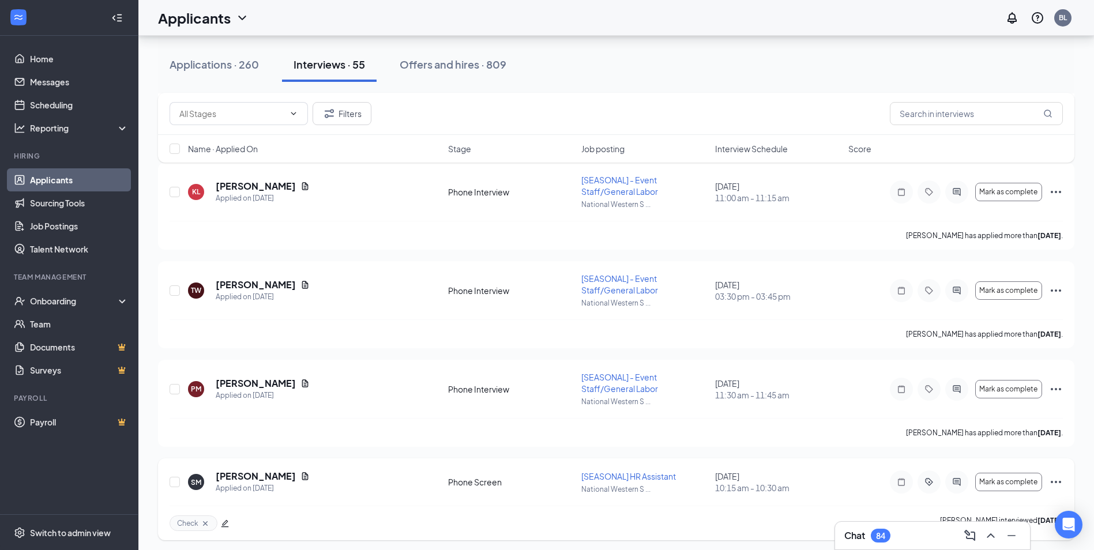
click at [609, 478] on span "[SEASONAL] HR Assistant" at bounding box center [628, 476] width 95 height 10
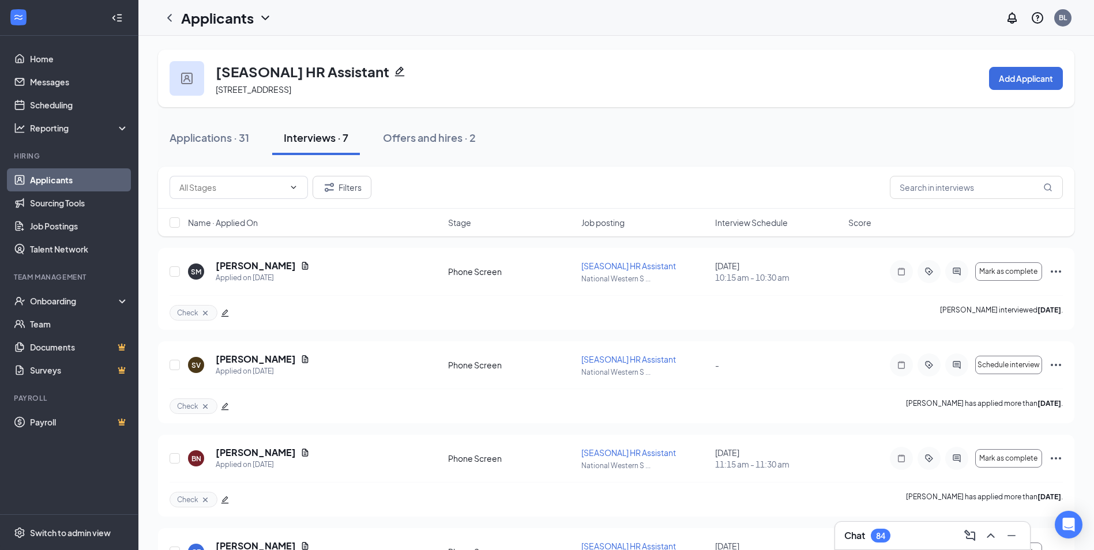
click at [609, 478] on div "BN [PERSON_NAME] Applied on [DATE] Phone Screen [SEASONAL] HR Assistant Nationa…" at bounding box center [616, 464] width 893 height 36
click at [224, 406] on icon "edit" at bounding box center [225, 406] width 8 height 8
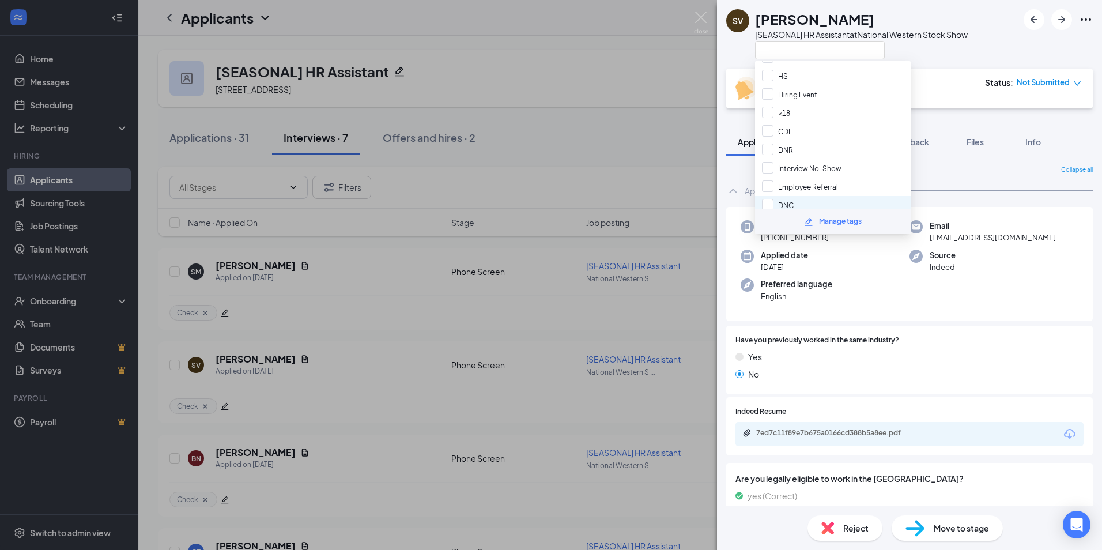
scroll to position [50, 0]
click at [771, 183] on input "DNC" at bounding box center [778, 181] width 32 height 13
checkbox input "true"
click at [771, 195] on input "Check" at bounding box center [780, 199] width 37 height 13
checkbox input "false"
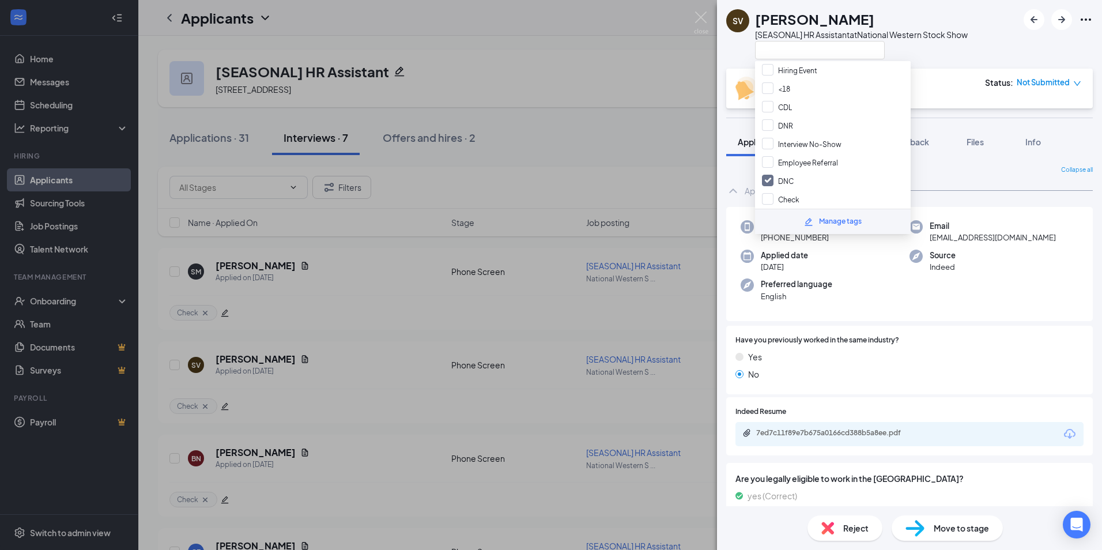
click at [961, 54] on div at bounding box center [861, 49] width 213 height 19
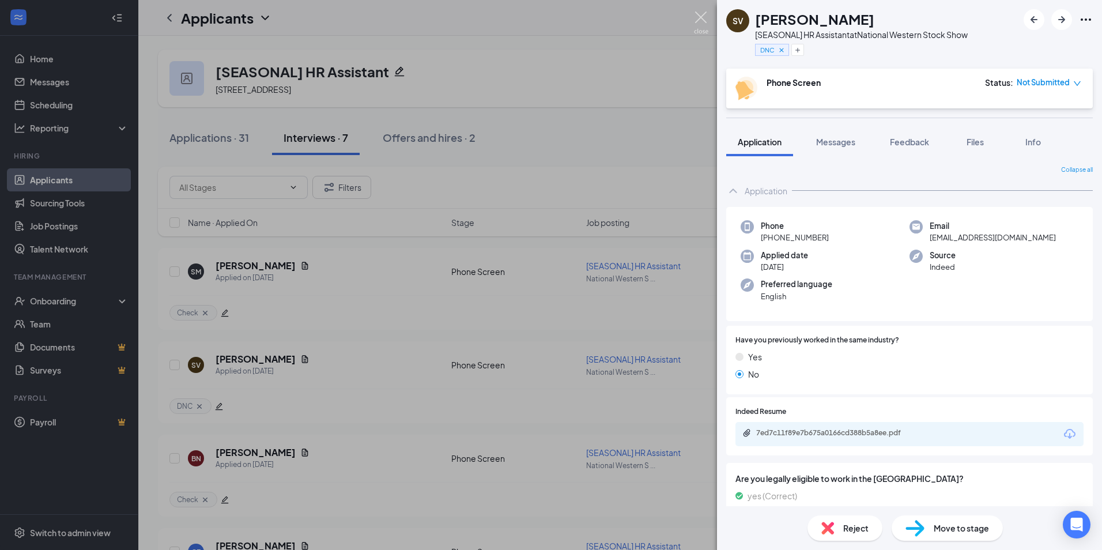
click at [701, 17] on img at bounding box center [701, 23] width 14 height 22
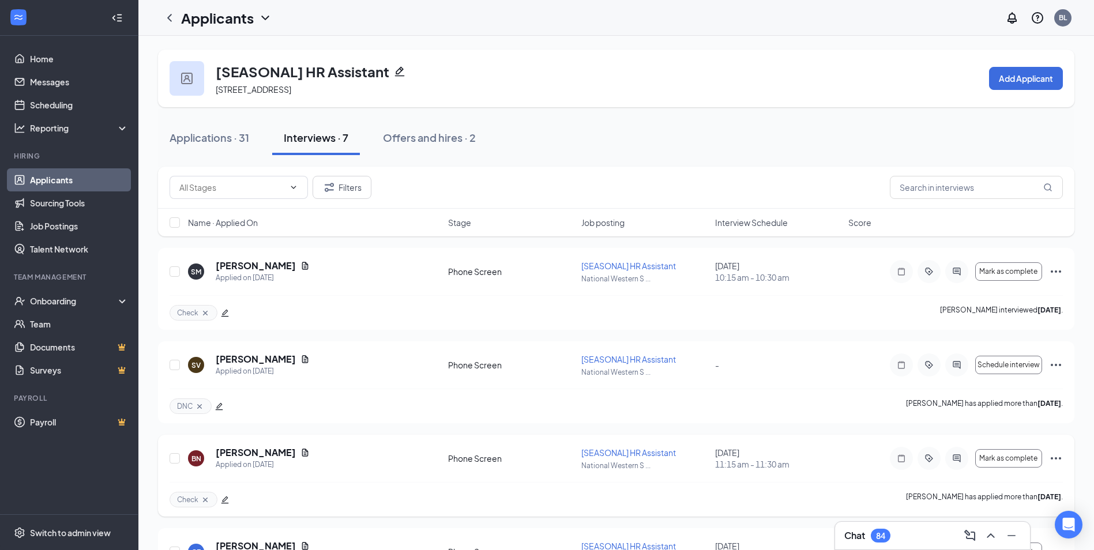
click at [225, 495] on div at bounding box center [225, 500] width 8 height 13
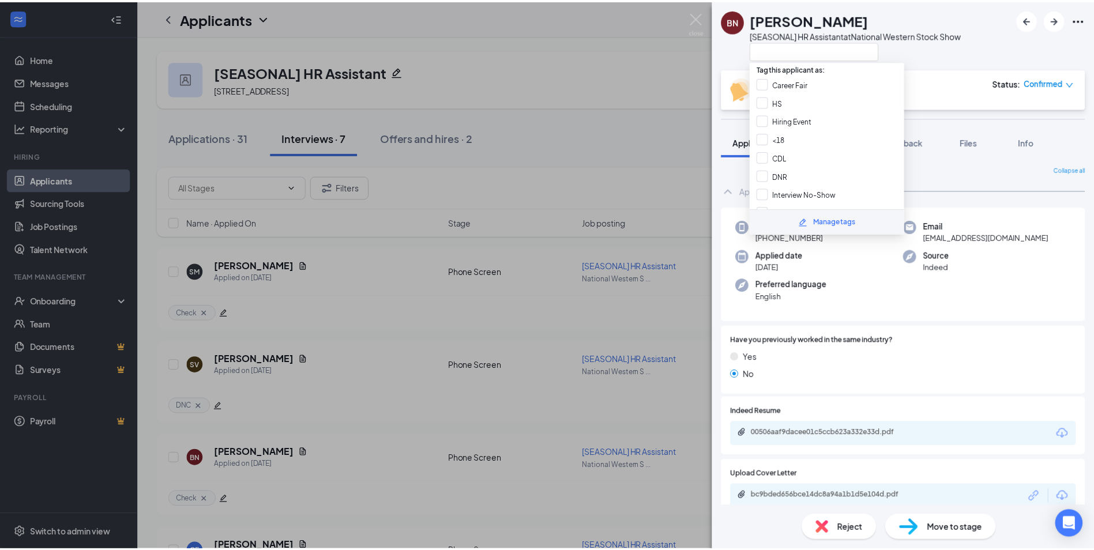
scroll to position [50, 0]
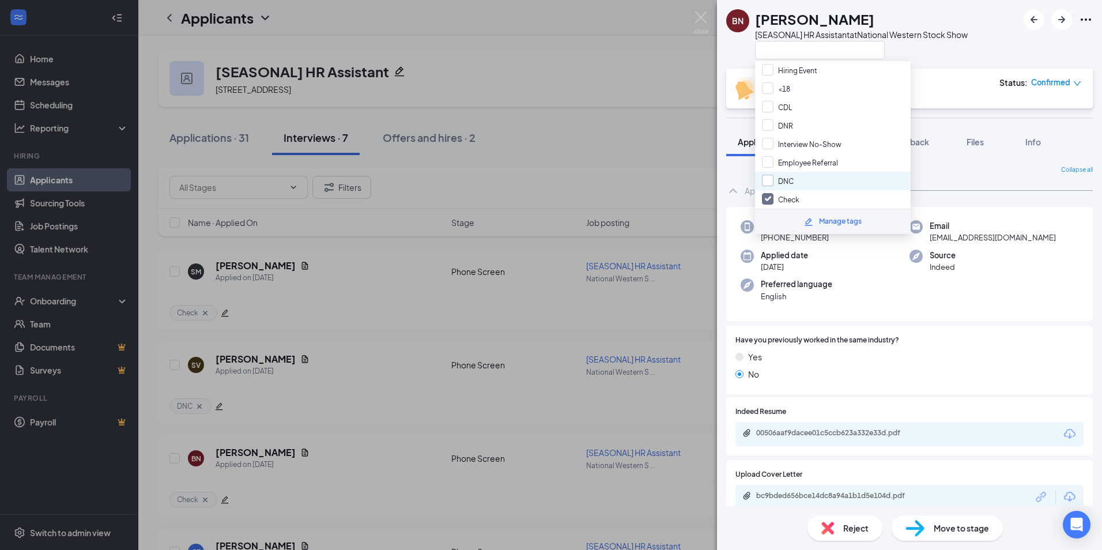
click at [770, 183] on input "DNC" at bounding box center [778, 181] width 32 height 13
checkbox input "true"
click at [772, 198] on input "Check" at bounding box center [780, 199] width 37 height 13
checkbox input "false"
click at [989, 46] on div "BN [PERSON_NAME] [SEASONAL] HR Assistant at National Western Stock Show" at bounding box center [909, 34] width 385 height 69
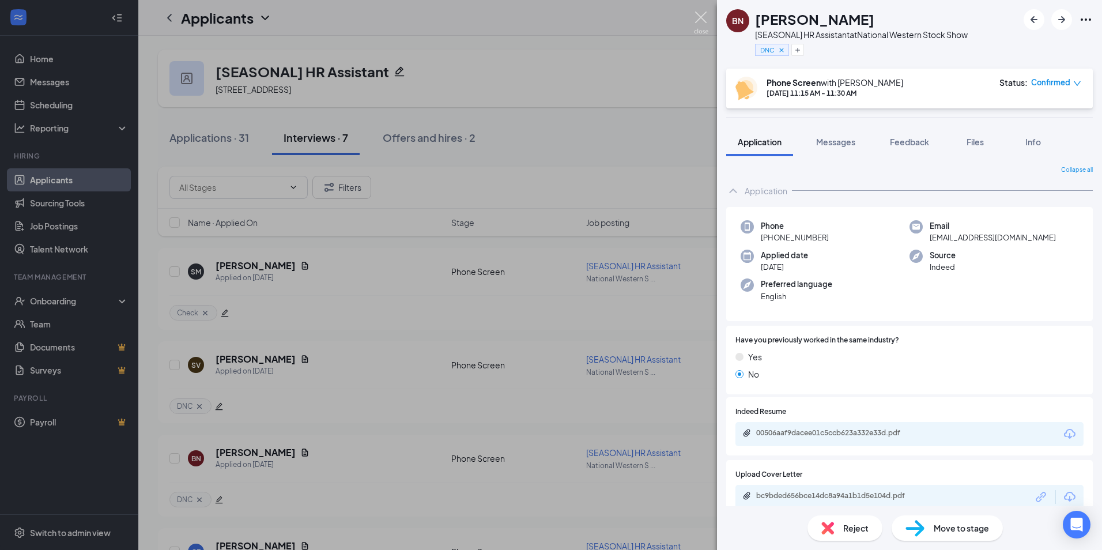
click at [699, 17] on img at bounding box center [701, 23] width 14 height 22
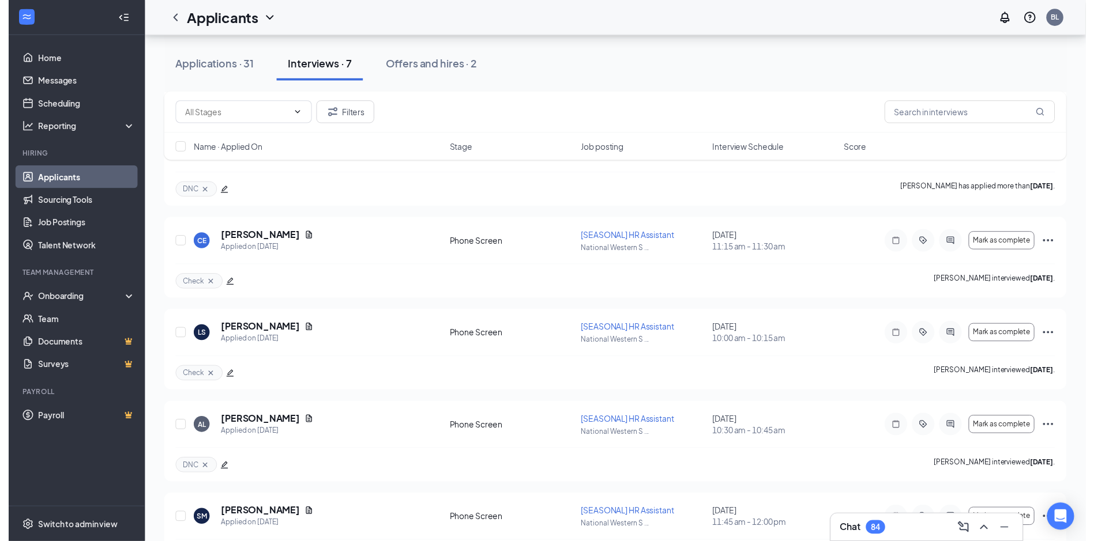
scroll to position [285, 0]
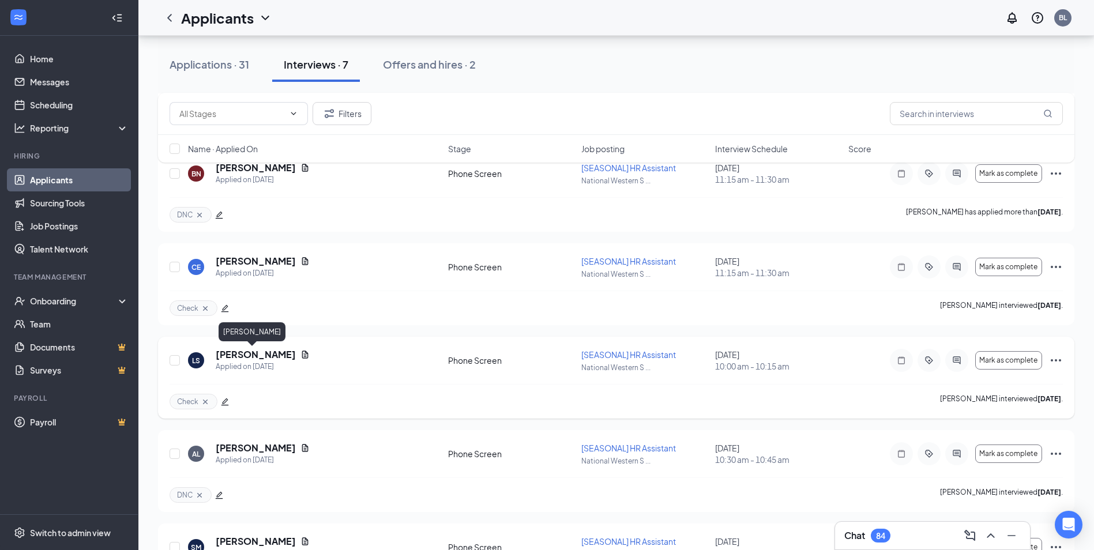
click at [244, 355] on h5 "[PERSON_NAME]" at bounding box center [256, 354] width 80 height 13
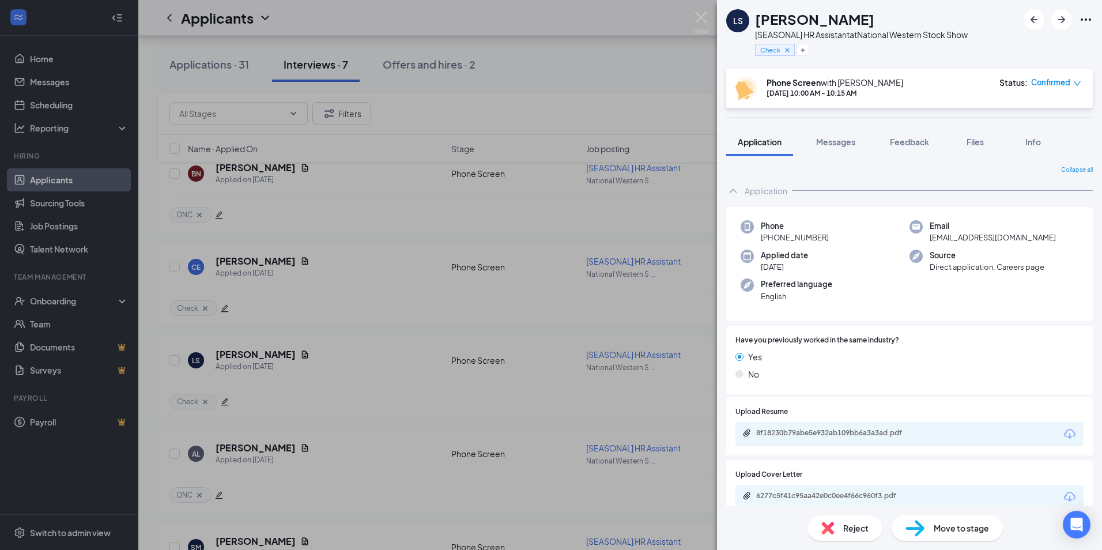
click at [959, 529] on span "Move to stage" at bounding box center [961, 528] width 55 height 13
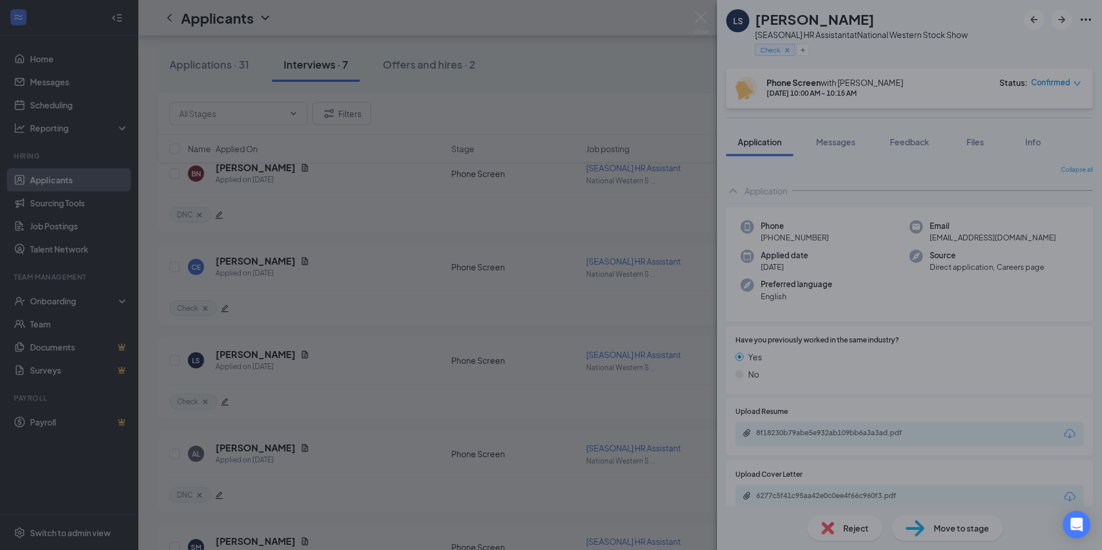
type input "Onsite Interview (next stage)"
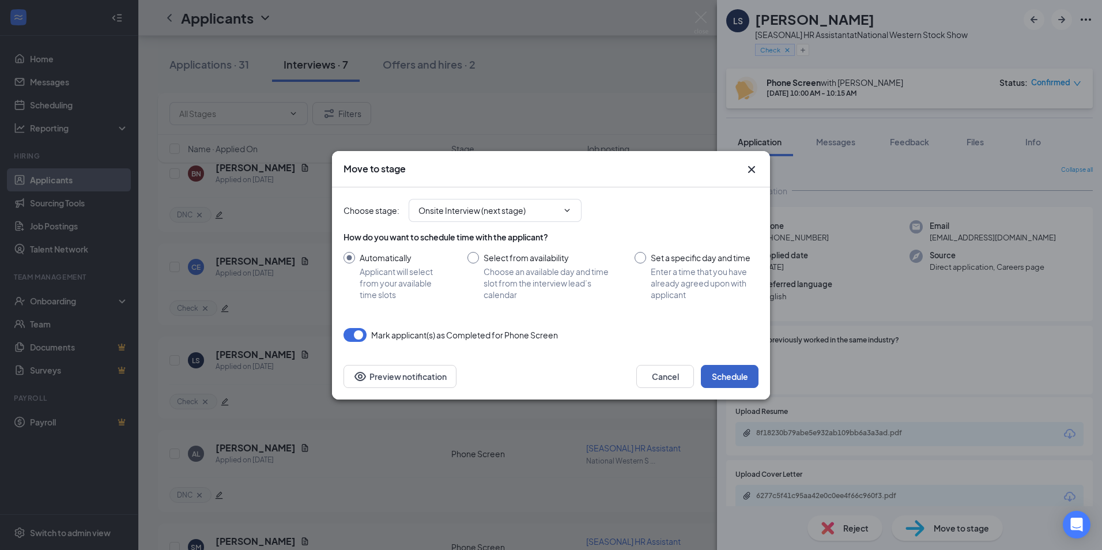
click at [723, 375] on button "Schedule" at bounding box center [730, 376] width 58 height 23
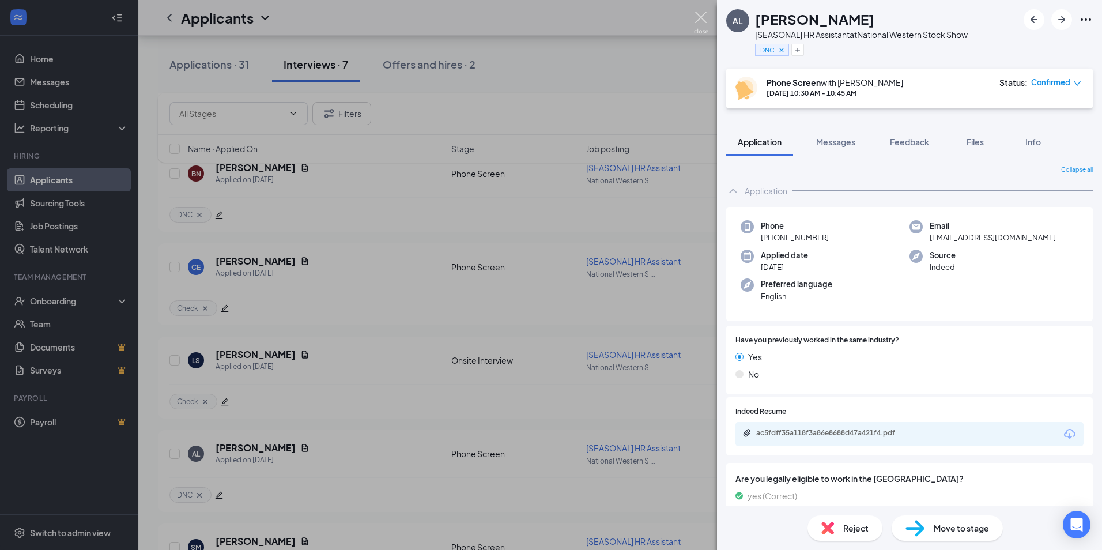
click at [702, 16] on img at bounding box center [701, 23] width 14 height 22
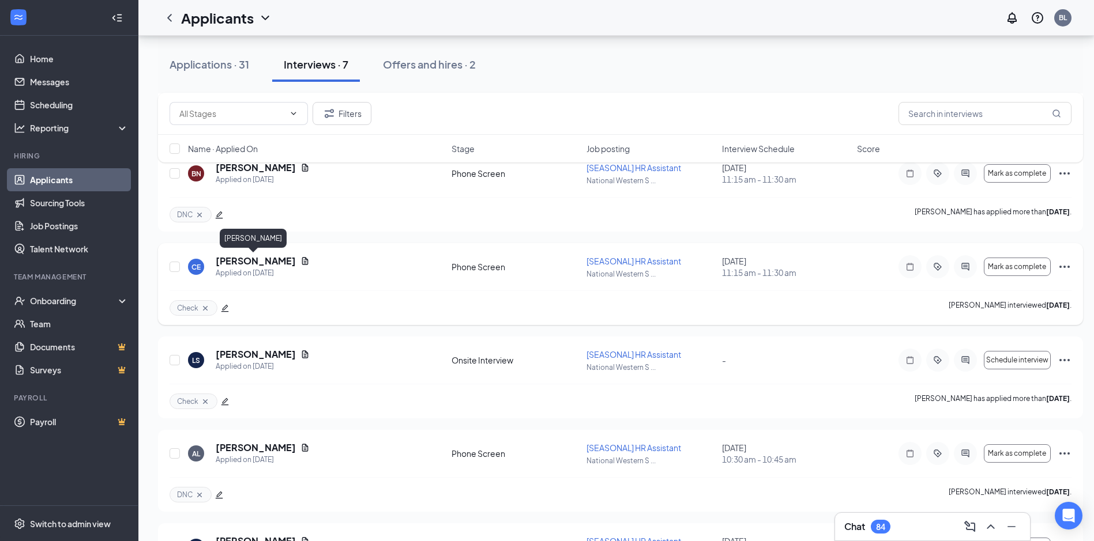
click at [253, 260] on h5 "[PERSON_NAME]" at bounding box center [256, 261] width 80 height 13
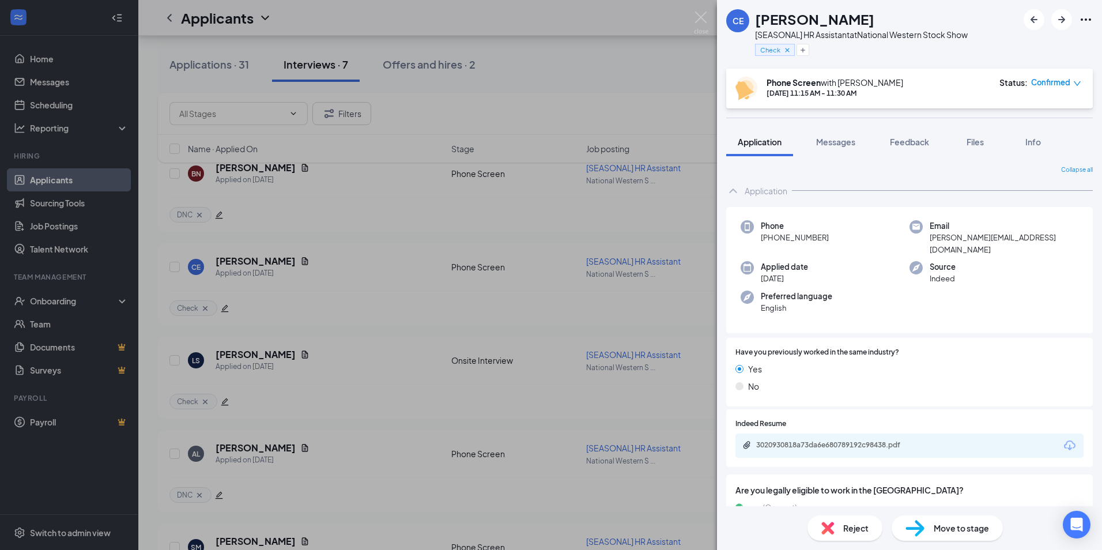
click at [957, 530] on span "Move to stage" at bounding box center [961, 528] width 55 height 13
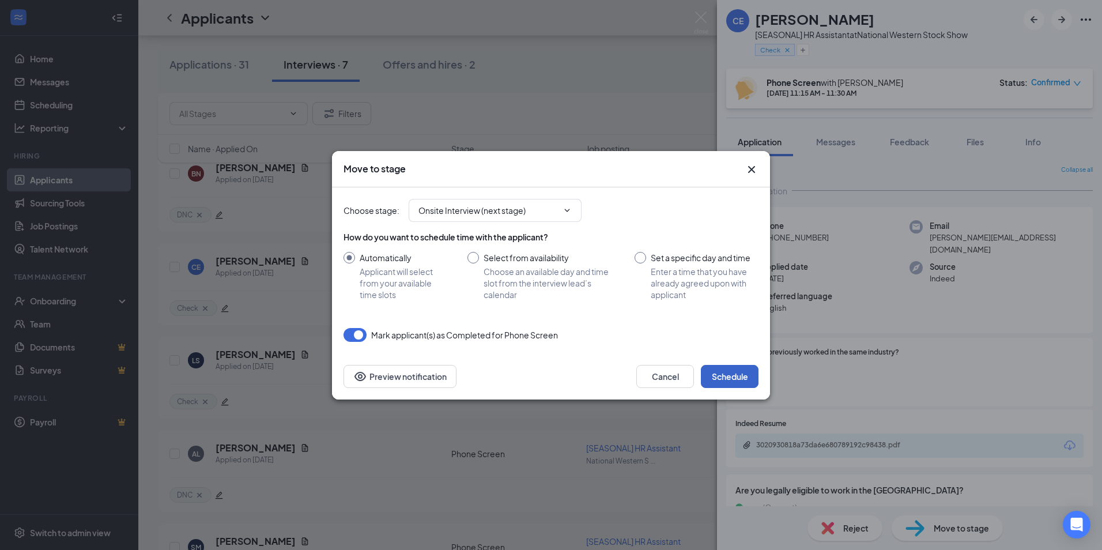
click at [725, 375] on button "Schedule" at bounding box center [730, 376] width 58 height 23
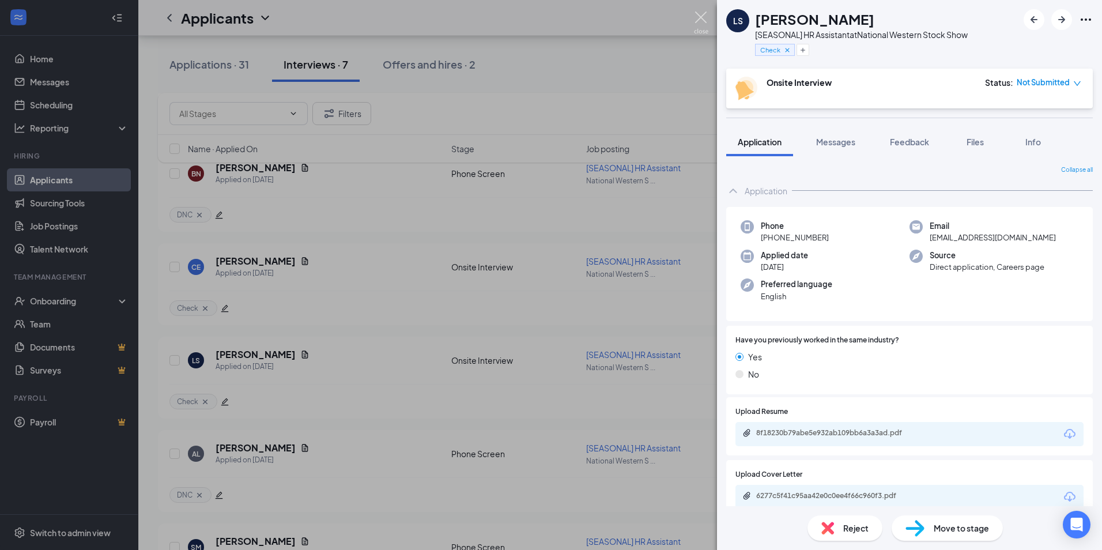
click at [698, 16] on img at bounding box center [701, 23] width 14 height 22
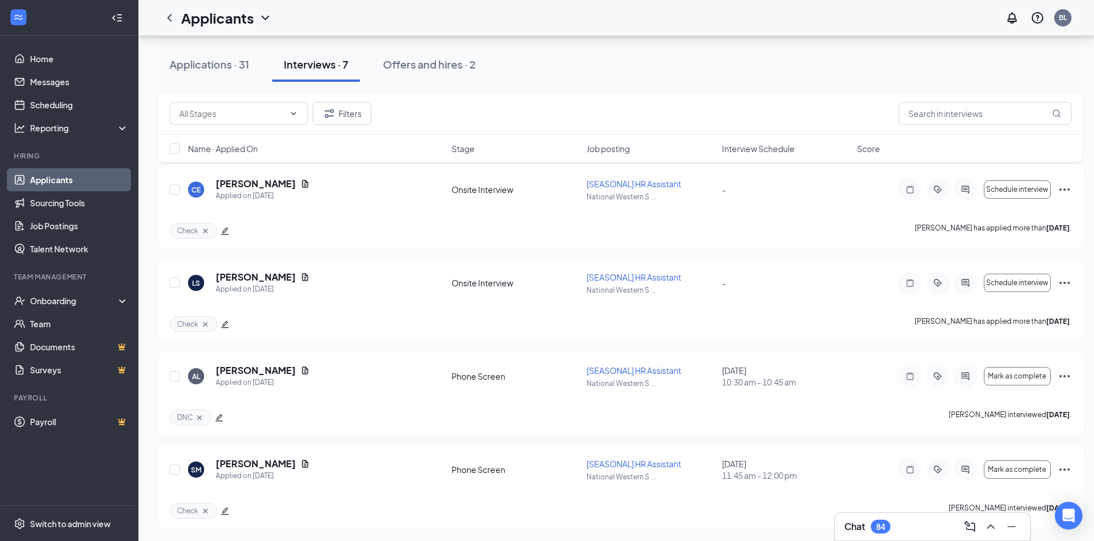
scroll to position [363, 0]
click at [255, 462] on h5 "[PERSON_NAME]" at bounding box center [256, 463] width 80 height 13
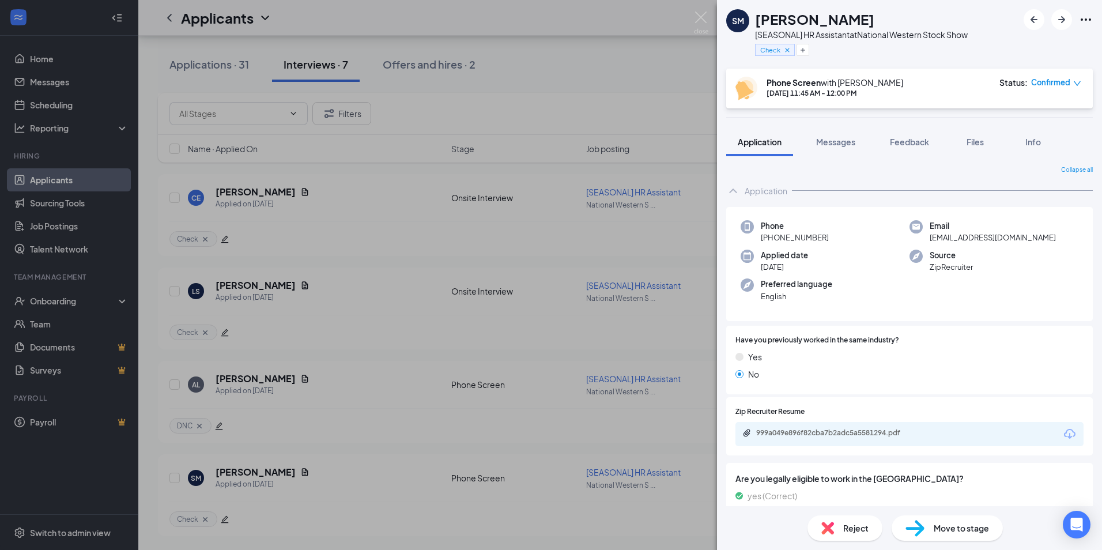
click at [942, 525] on span "Move to stage" at bounding box center [961, 528] width 55 height 13
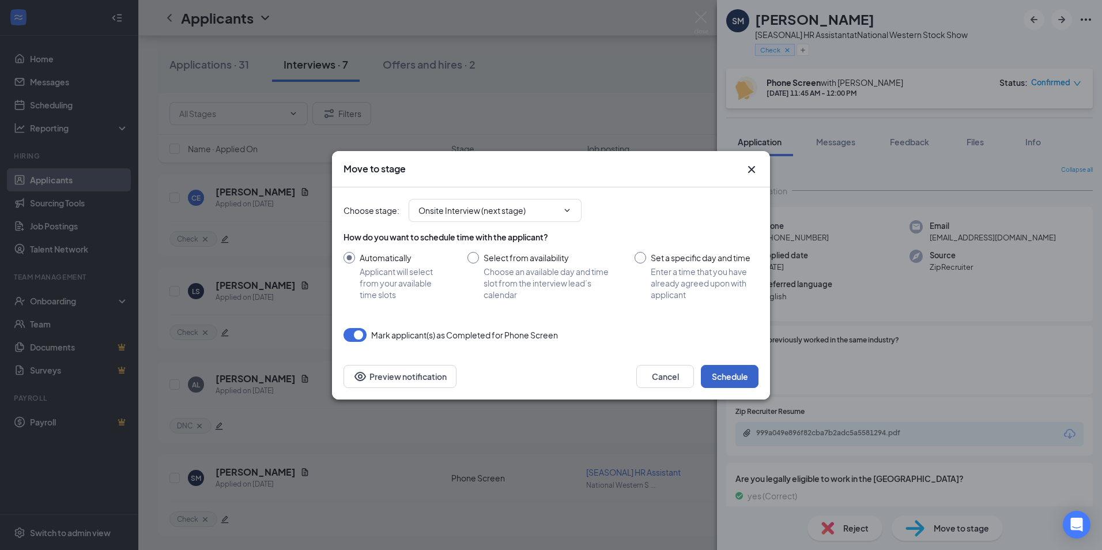
click at [739, 377] on button "Schedule" at bounding box center [730, 376] width 58 height 23
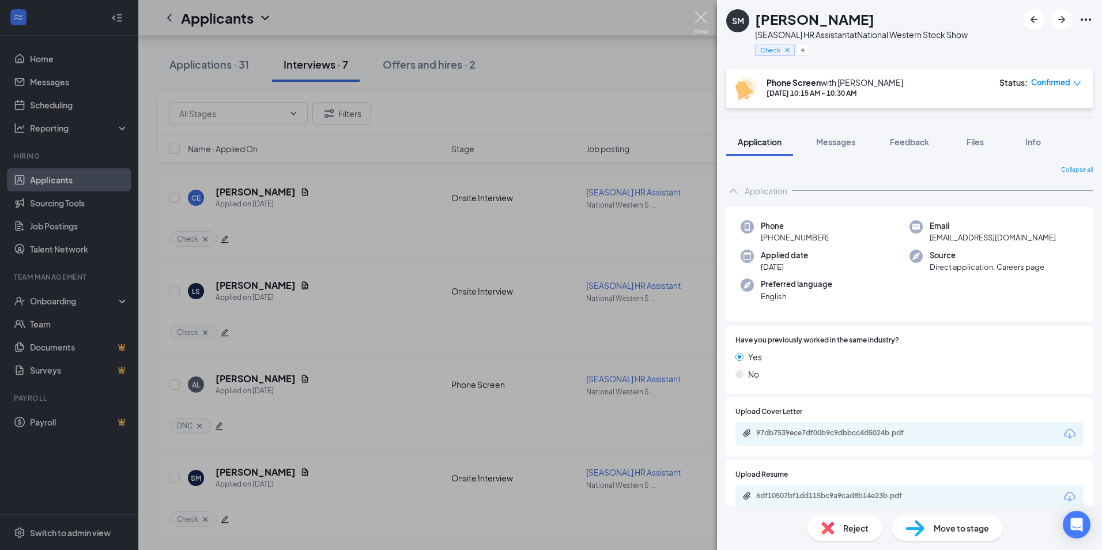
click at [698, 18] on img at bounding box center [701, 23] width 14 height 22
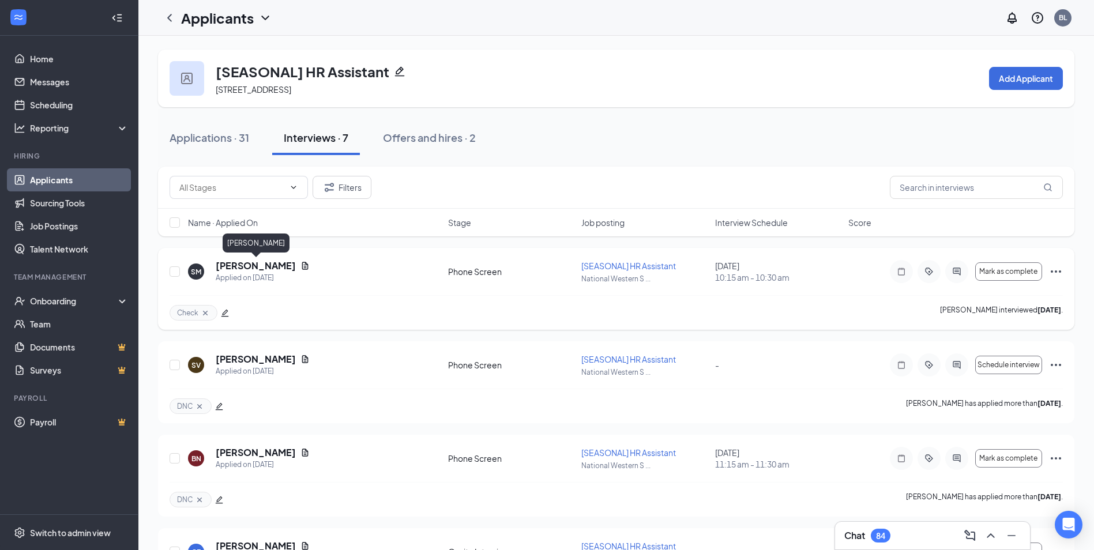
click at [235, 266] on h5 "[PERSON_NAME]" at bounding box center [256, 265] width 80 height 13
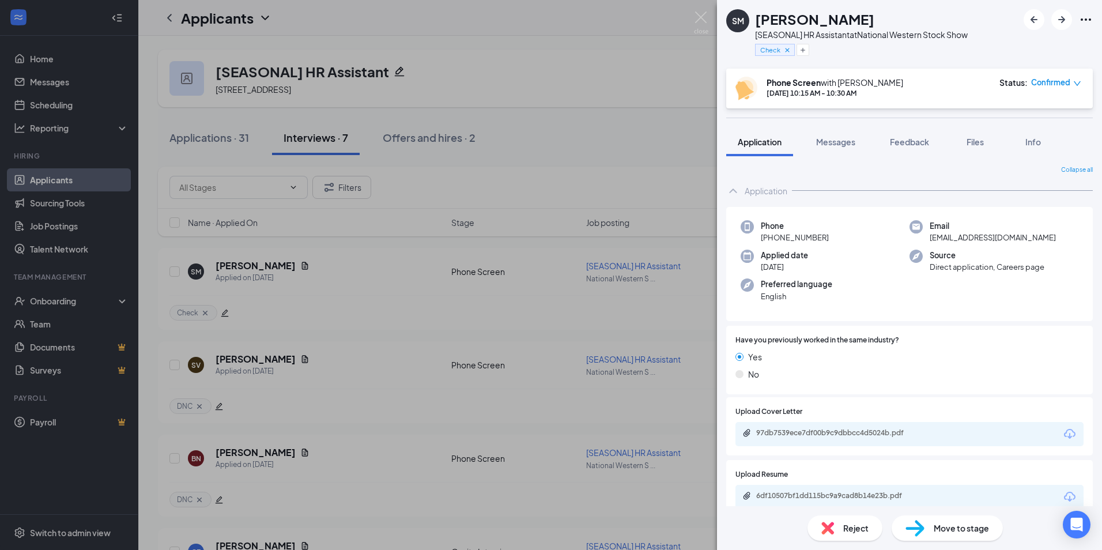
click at [947, 529] on span "Move to stage" at bounding box center [961, 528] width 55 height 13
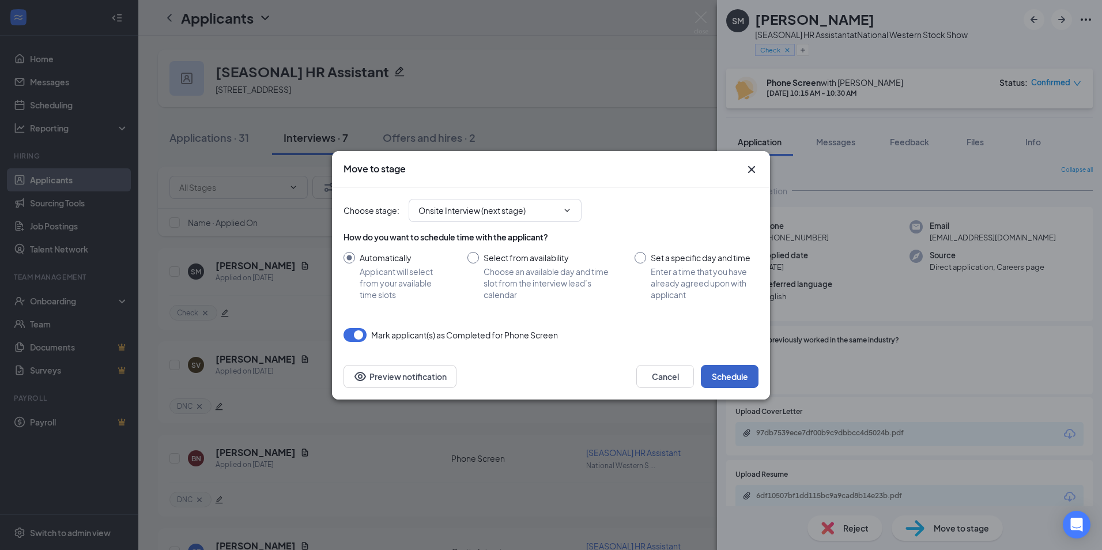
click at [729, 378] on button "Schedule" at bounding box center [730, 376] width 58 height 23
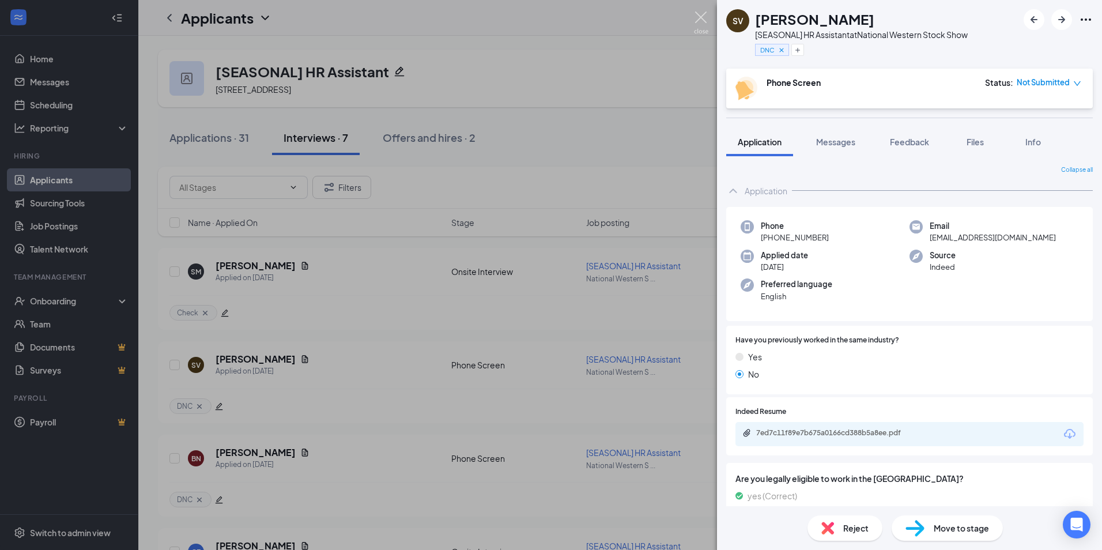
click at [698, 18] on img at bounding box center [701, 23] width 14 height 22
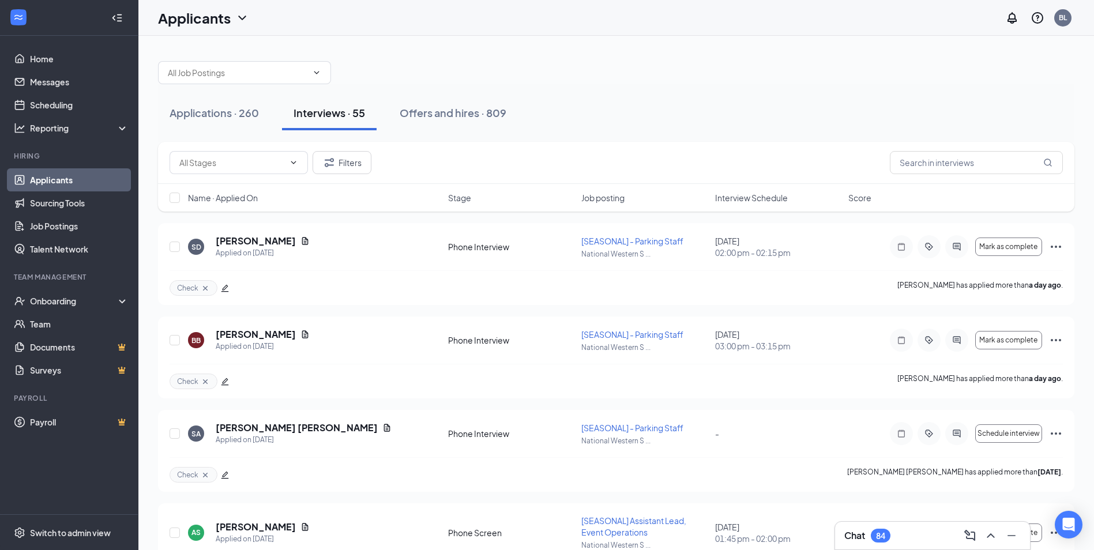
click at [179, 8] on h1 "Applicants" at bounding box center [194, 18] width 73 height 20
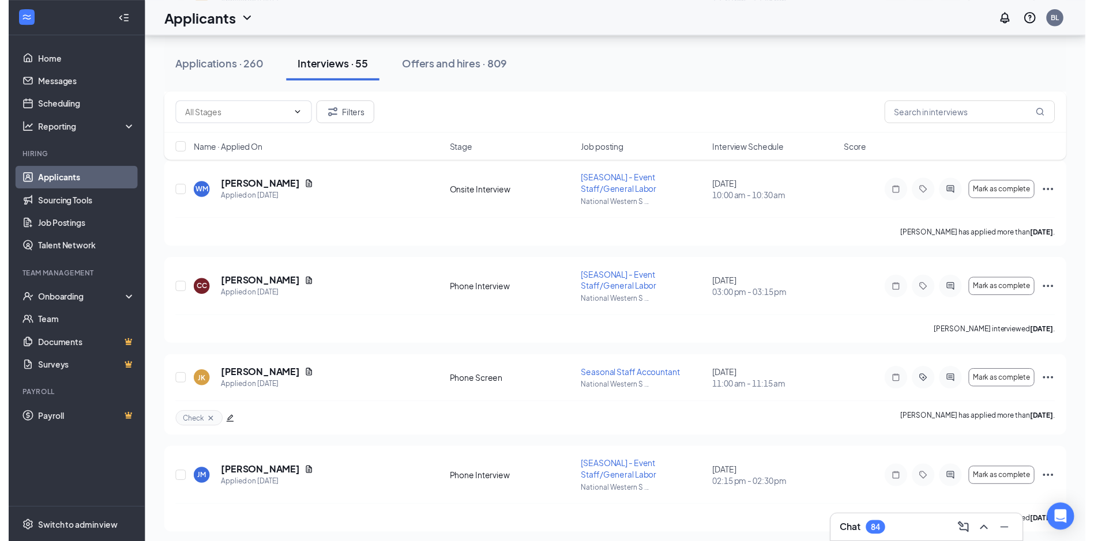
scroll to position [3847, 0]
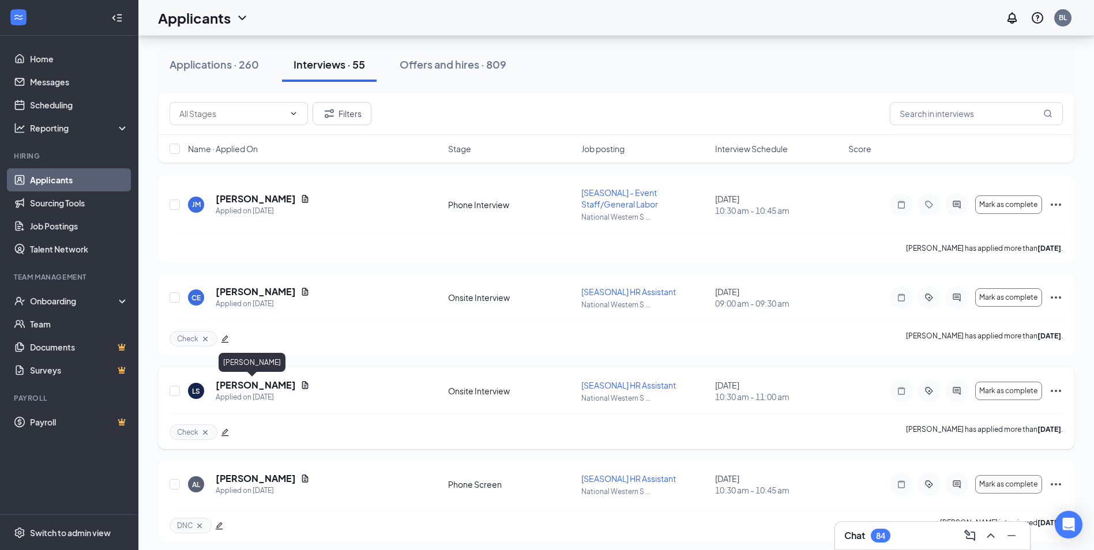
click at [237, 381] on h5 "[PERSON_NAME]" at bounding box center [256, 385] width 80 height 13
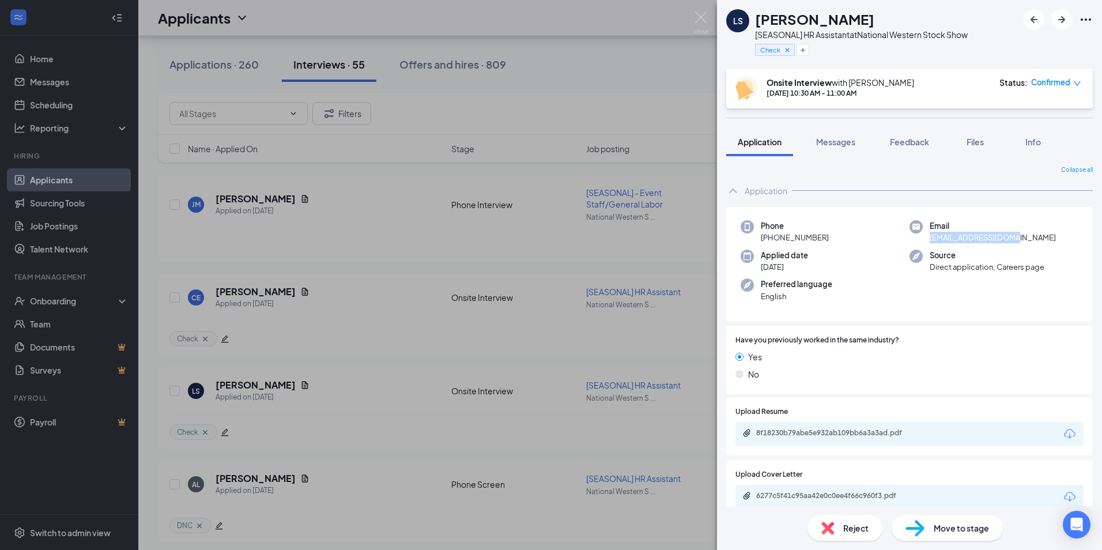
drag, startPoint x: 1008, startPoint y: 236, endPoint x: 925, endPoint y: 234, distance: 82.5
click at [925, 234] on div "Email lexismyser@gmail.com" at bounding box center [994, 232] width 169 height 24
copy span "[EMAIL_ADDRESS][DOMAIN_NAME]"
click at [703, 21] on img at bounding box center [701, 23] width 14 height 22
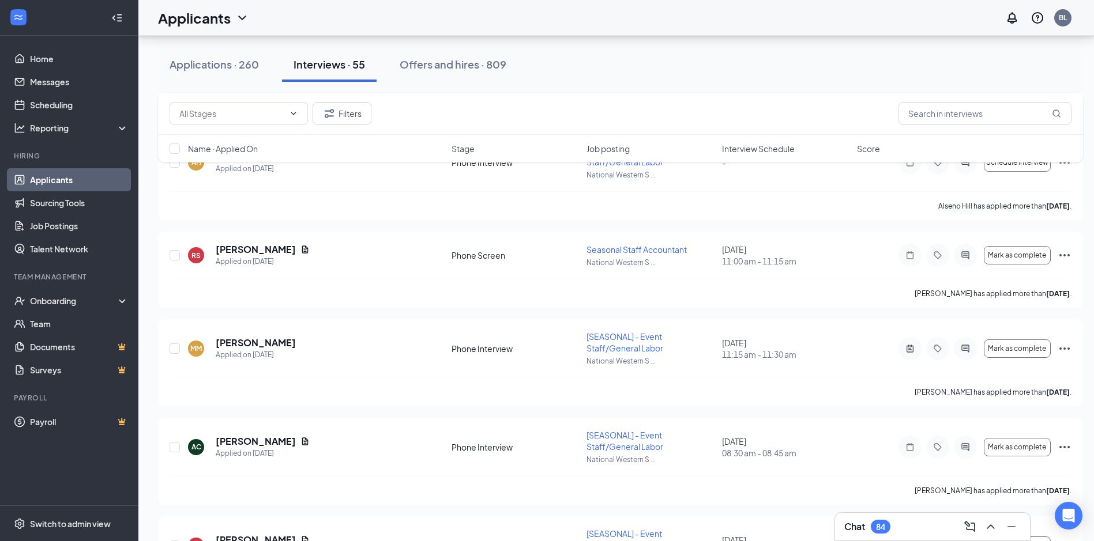
scroll to position [1360, 0]
